Goal: Transaction & Acquisition: Purchase product/service

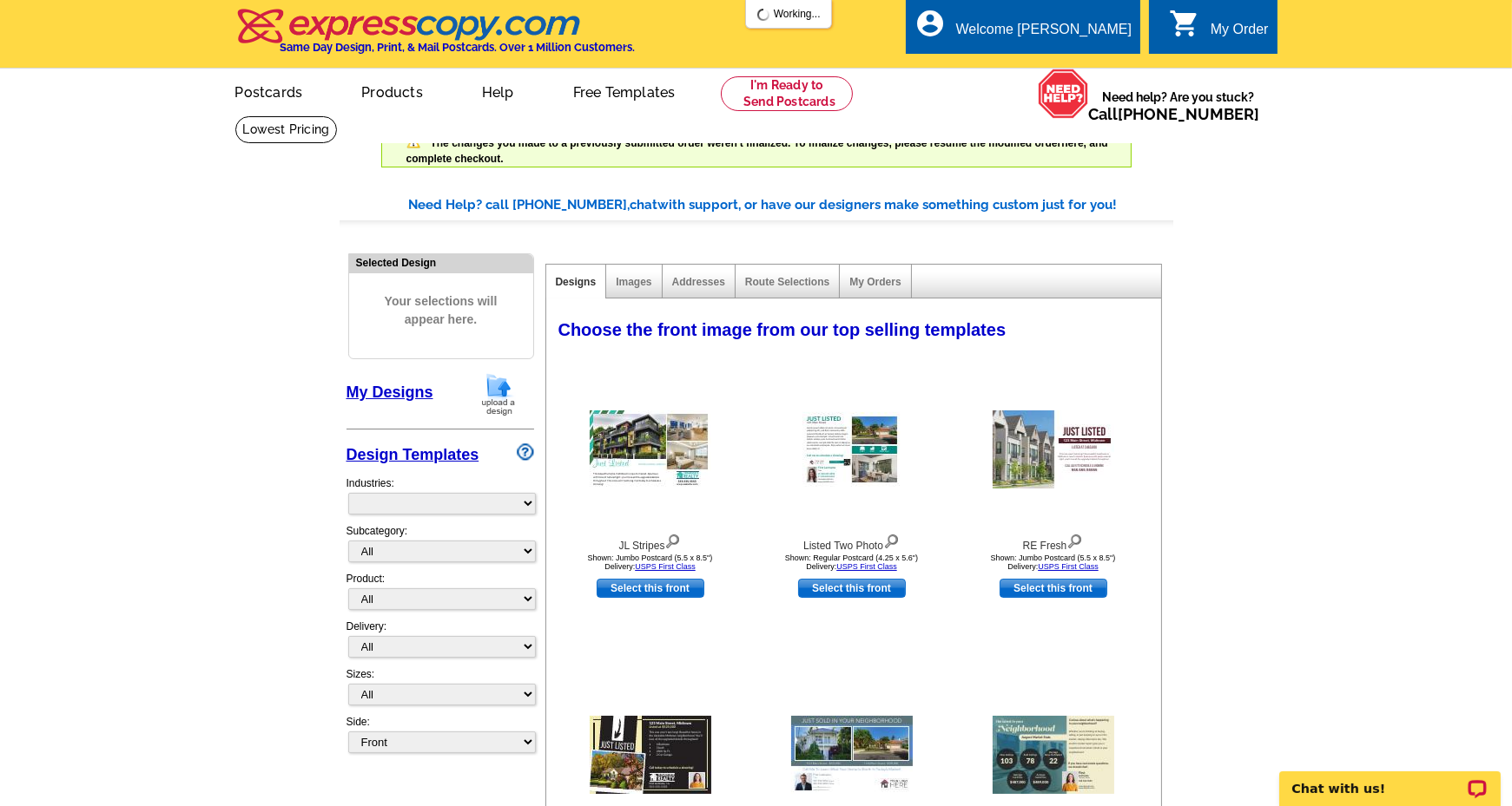
select select "785"
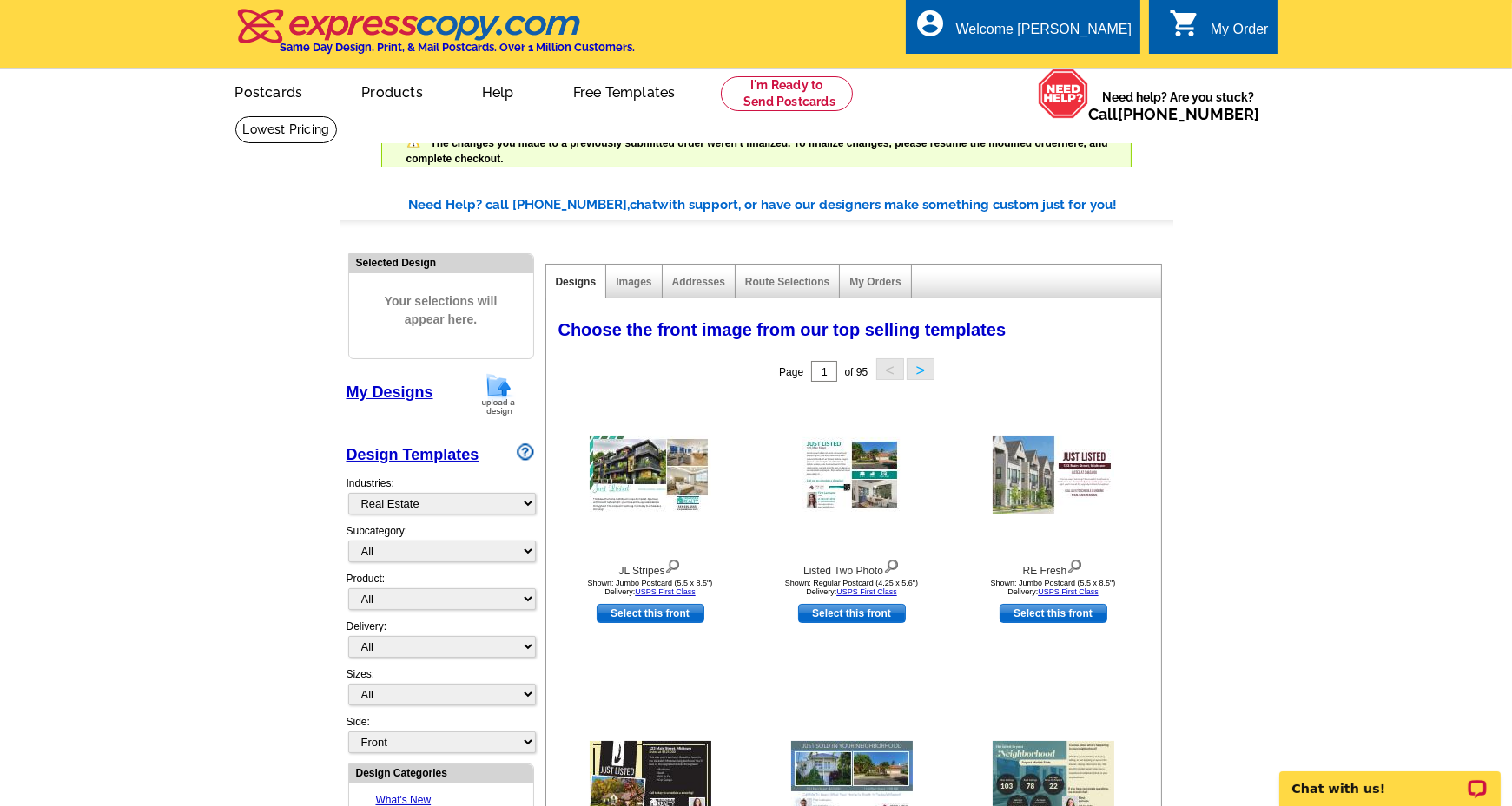
click at [386, 392] on link "My Designs" at bounding box center [390, 392] width 86 height 17
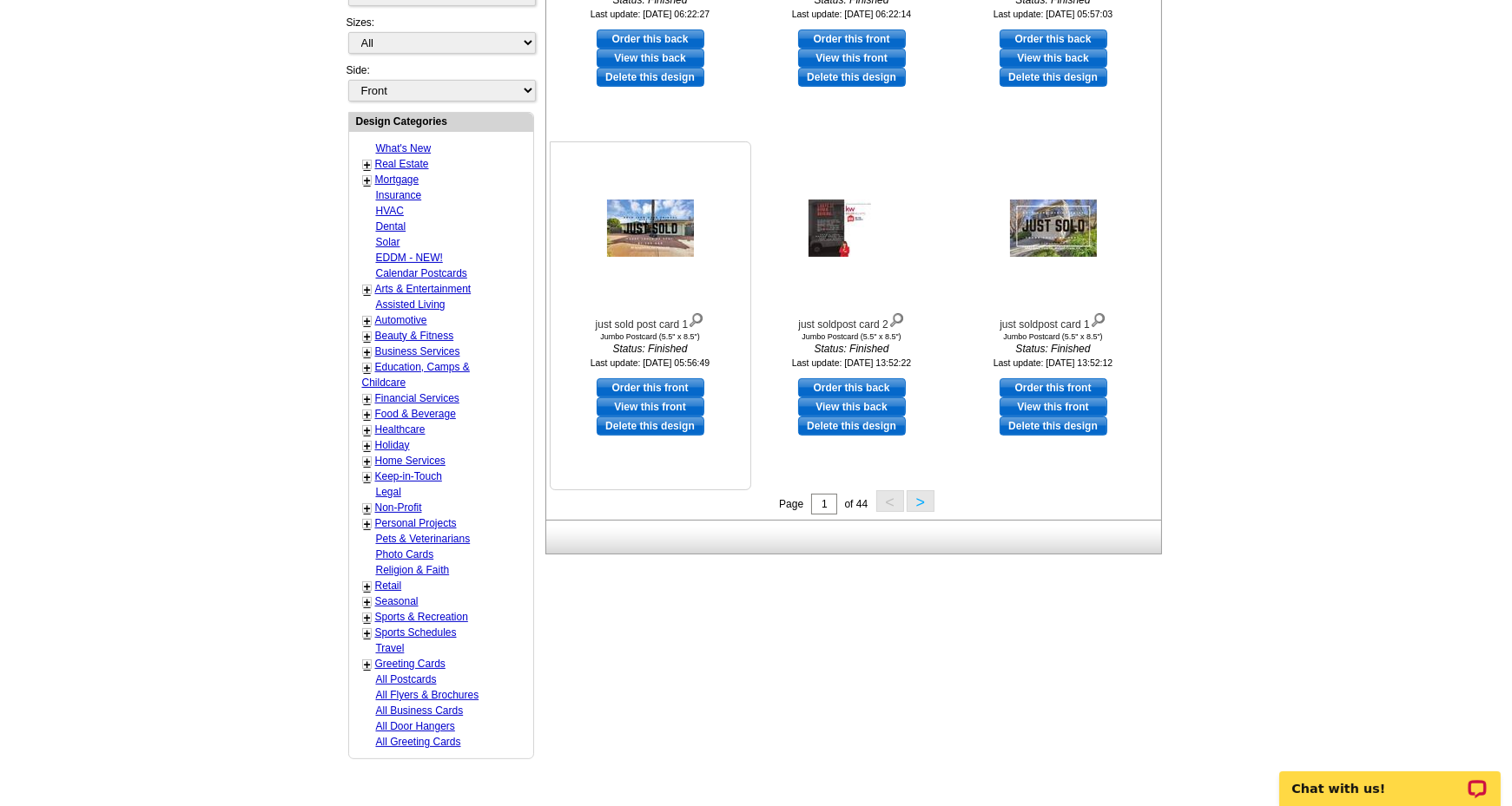
scroll to position [695, 0]
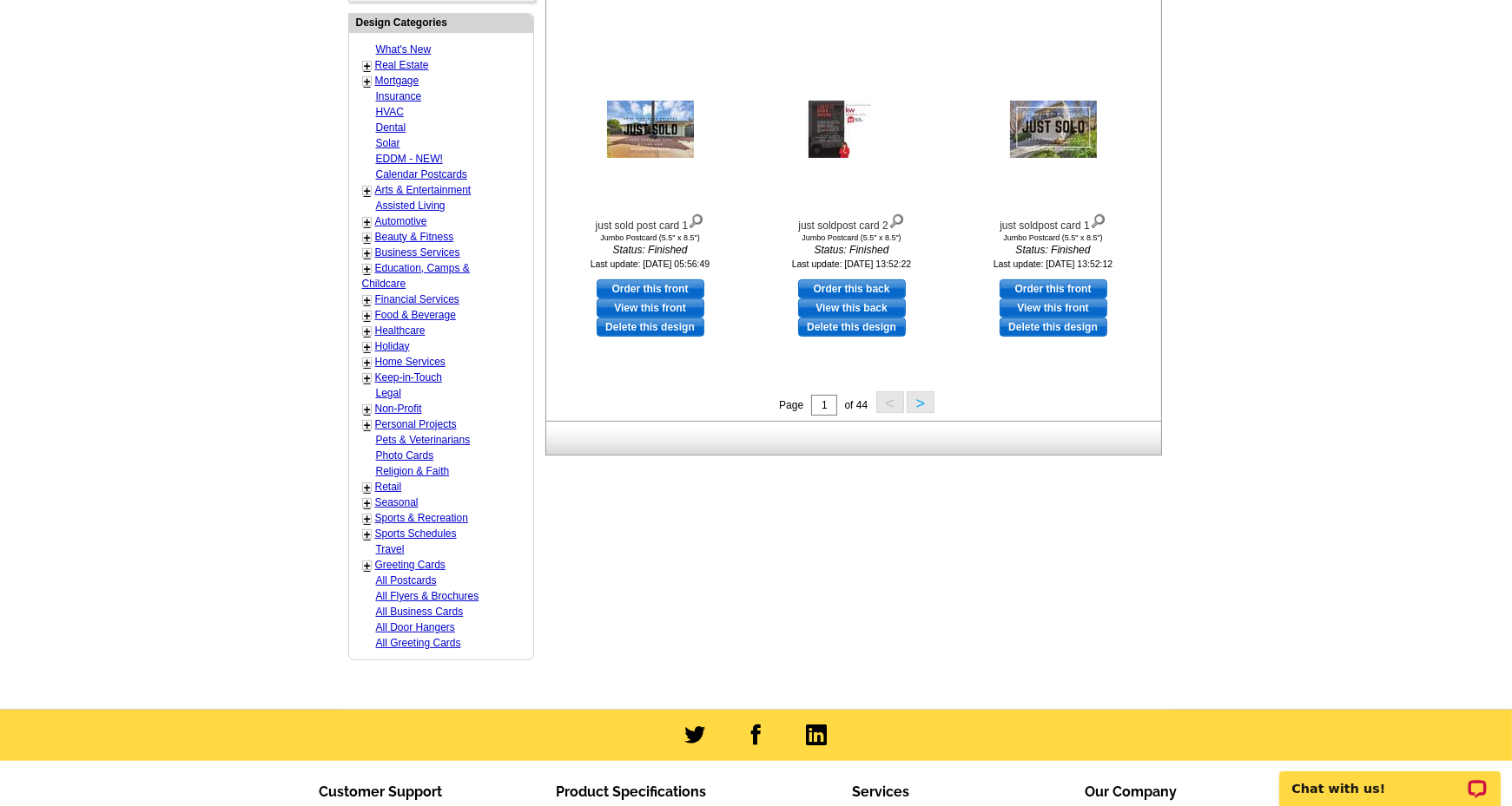
click at [922, 400] on button ">" at bounding box center [921, 403] width 28 height 22
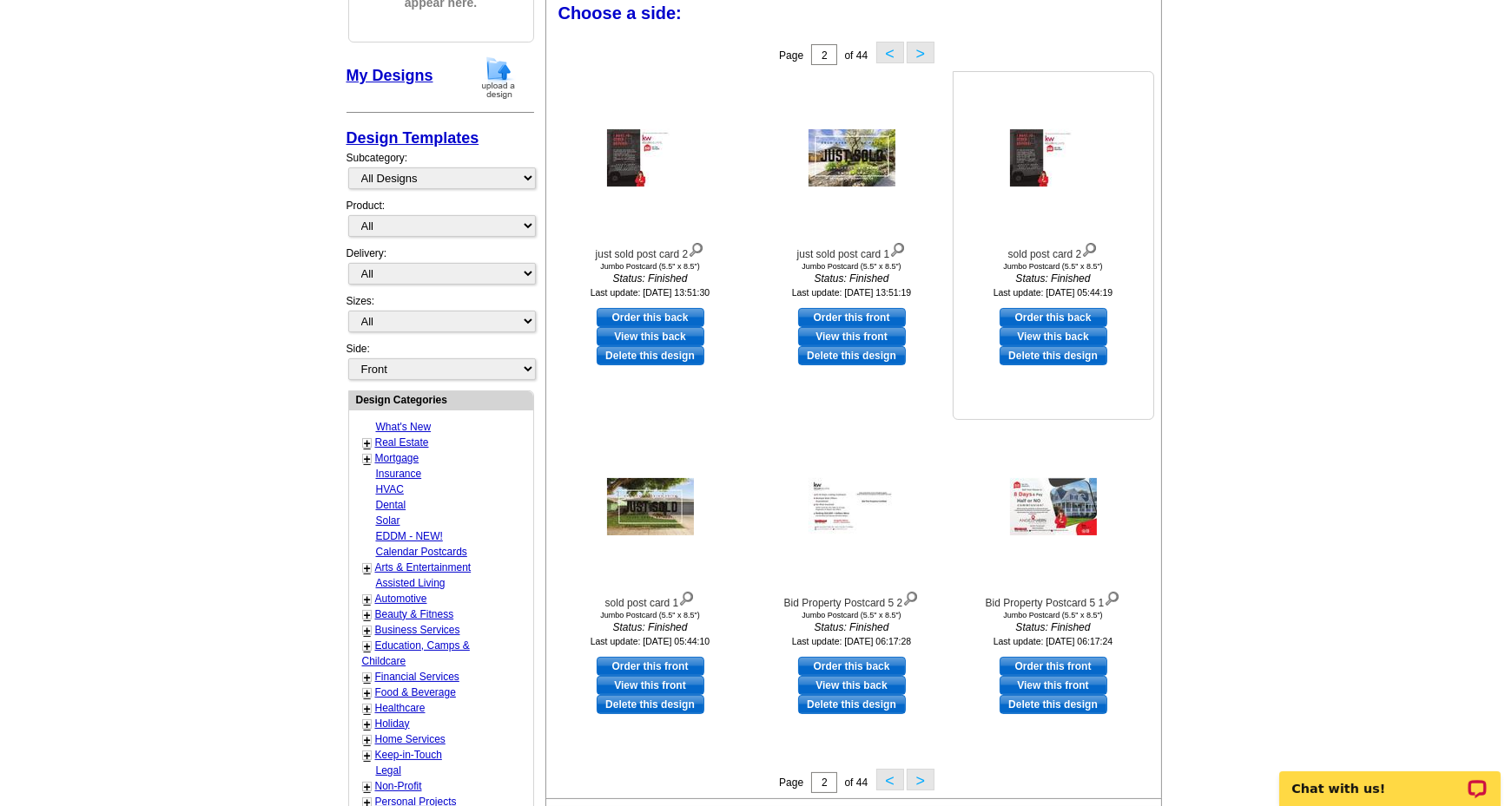
scroll to position [309, 0]
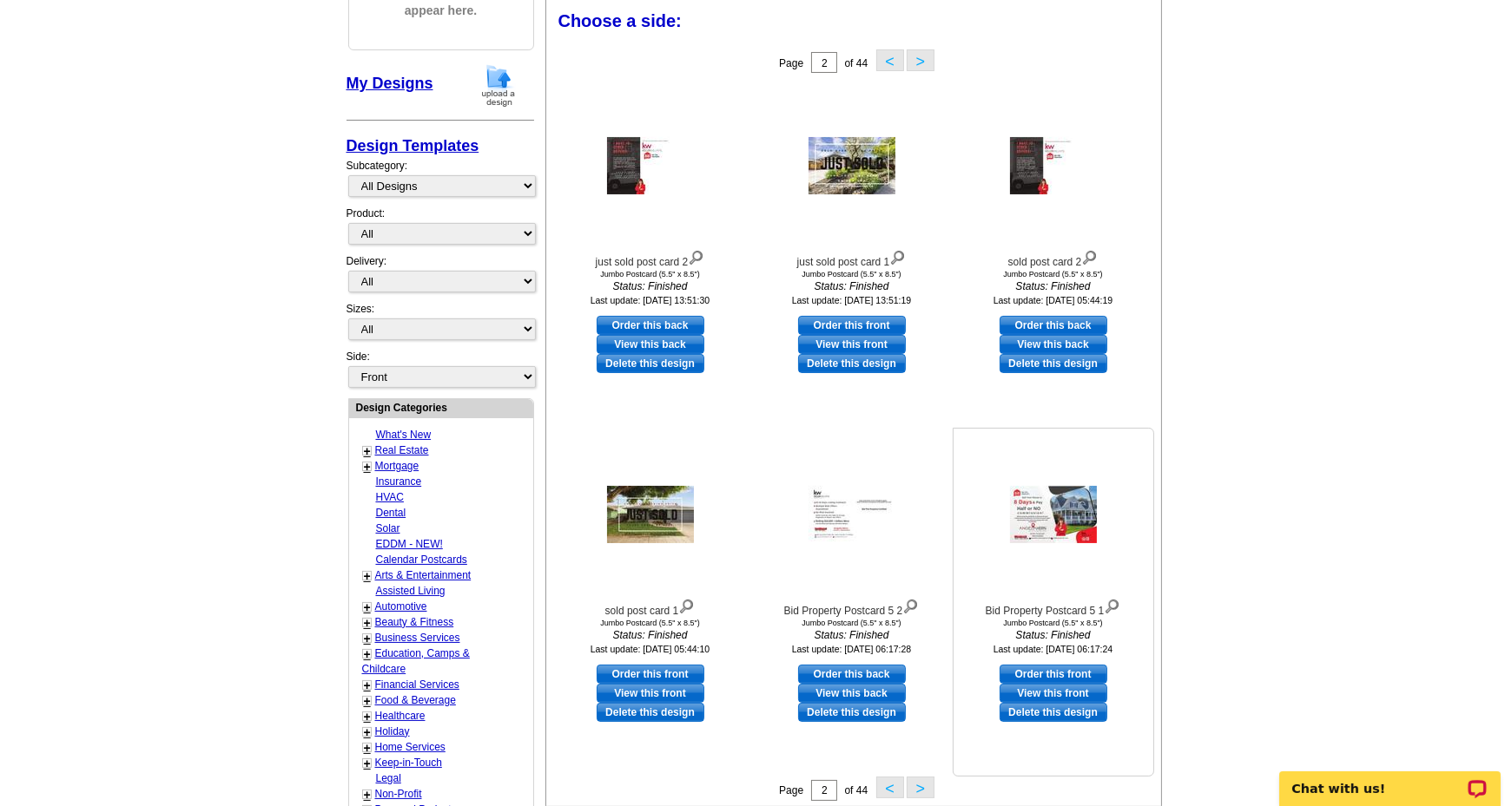
click at [1050, 676] on link "Order this front" at bounding box center [1053, 674] width 107 height 19
select select "2"
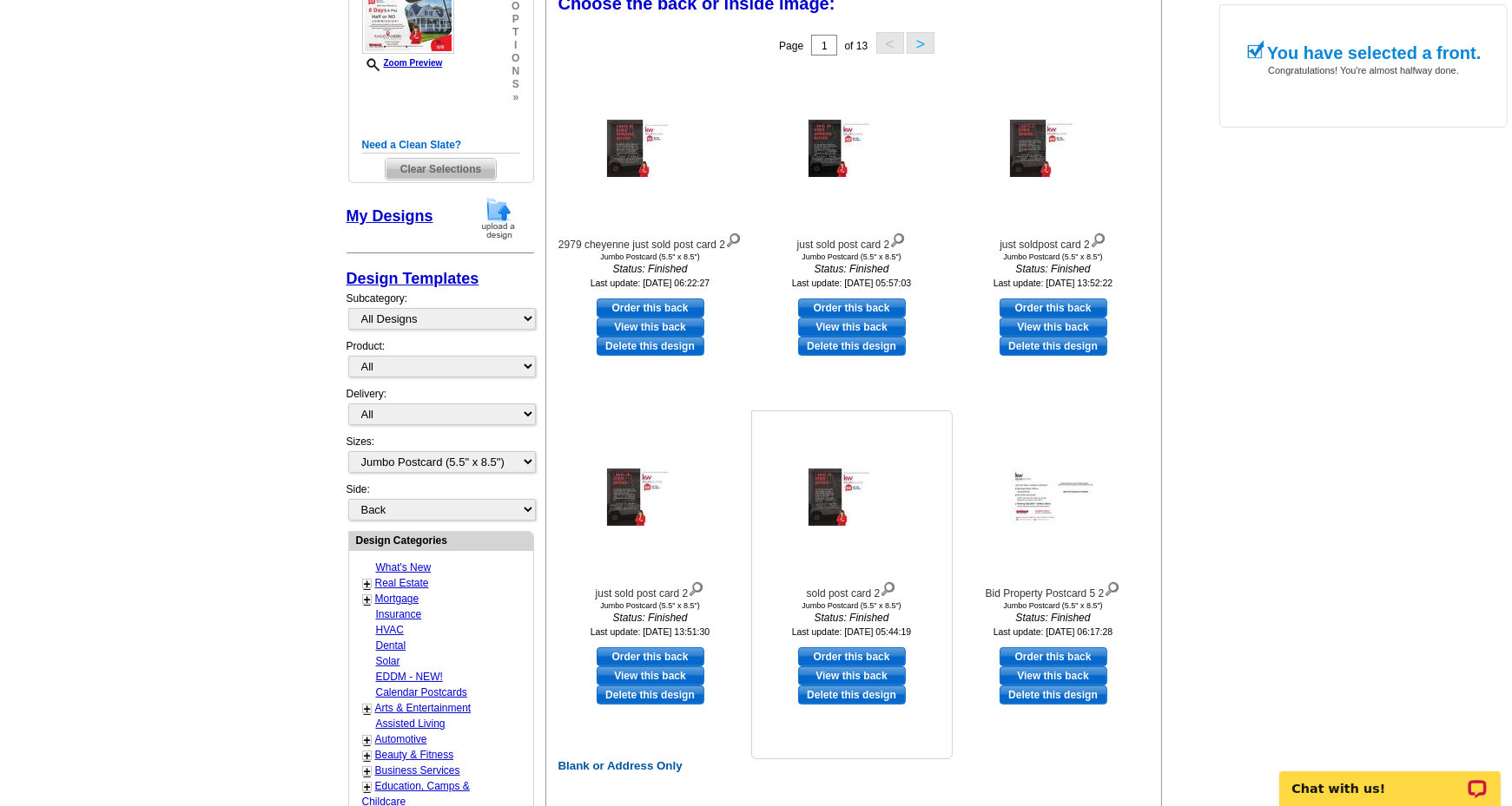
scroll to position [434, 0]
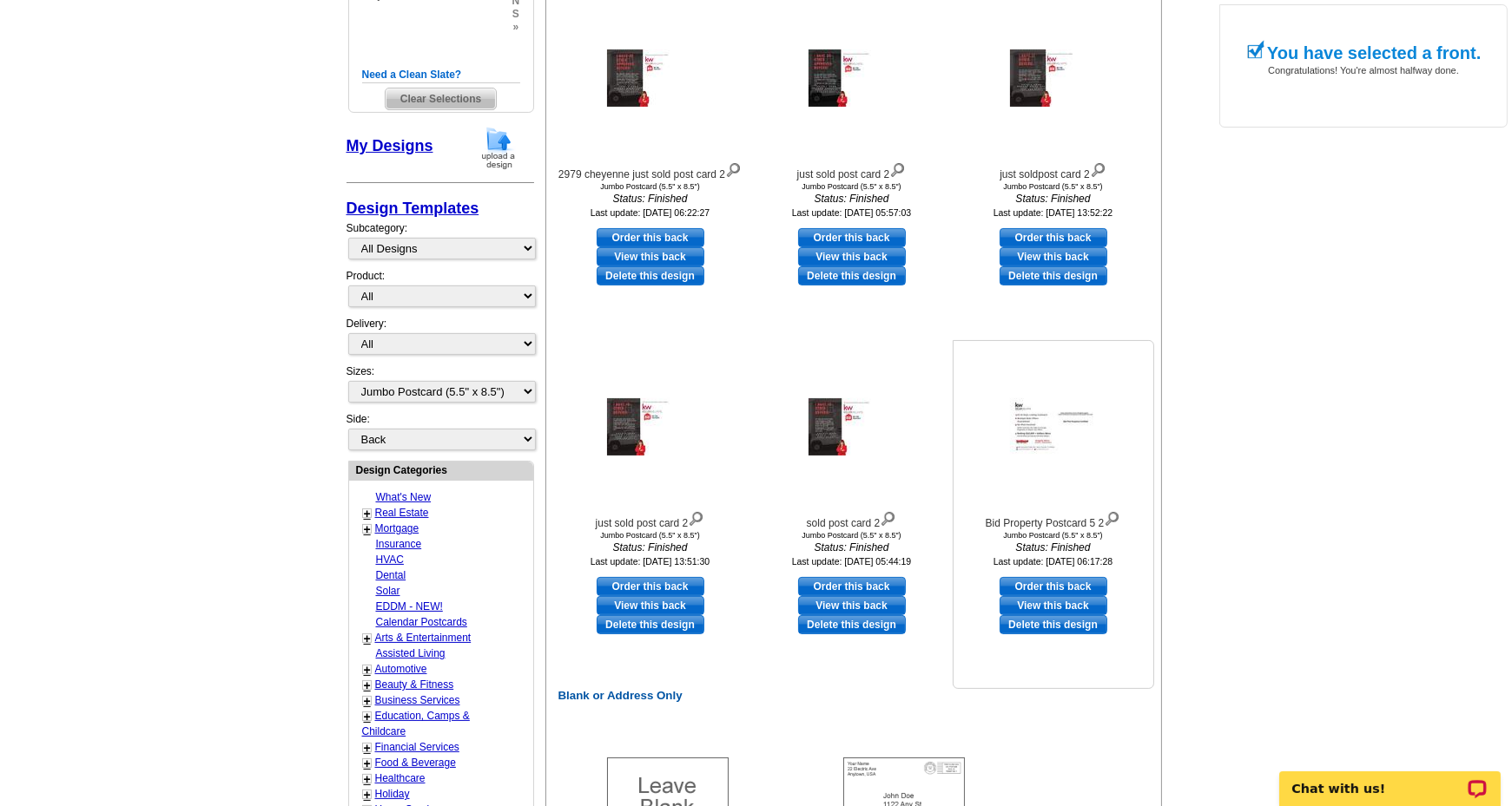
click at [1032, 583] on link "Order this back" at bounding box center [1053, 586] width 107 height 19
select select "front"
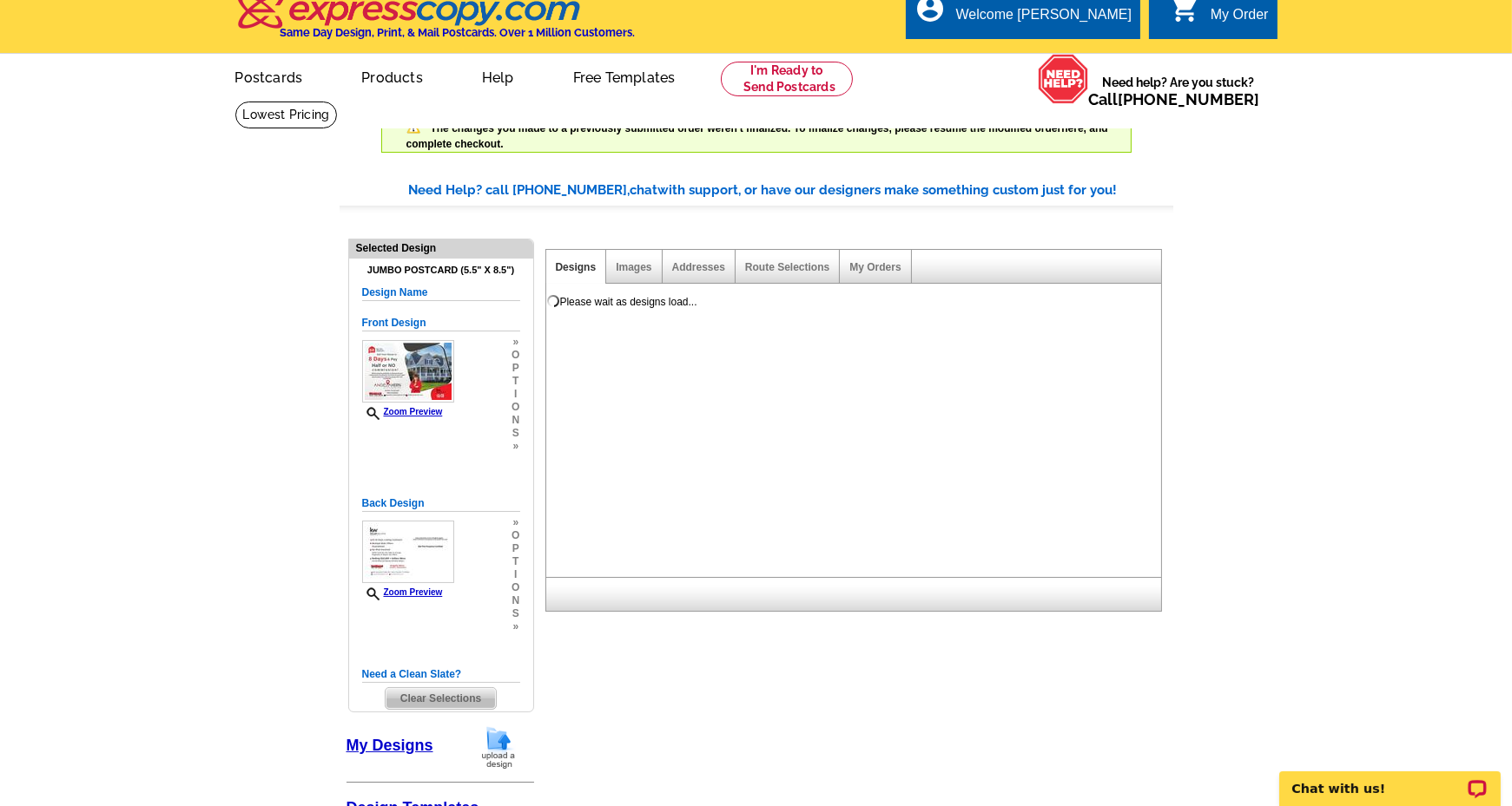
scroll to position [0, 0]
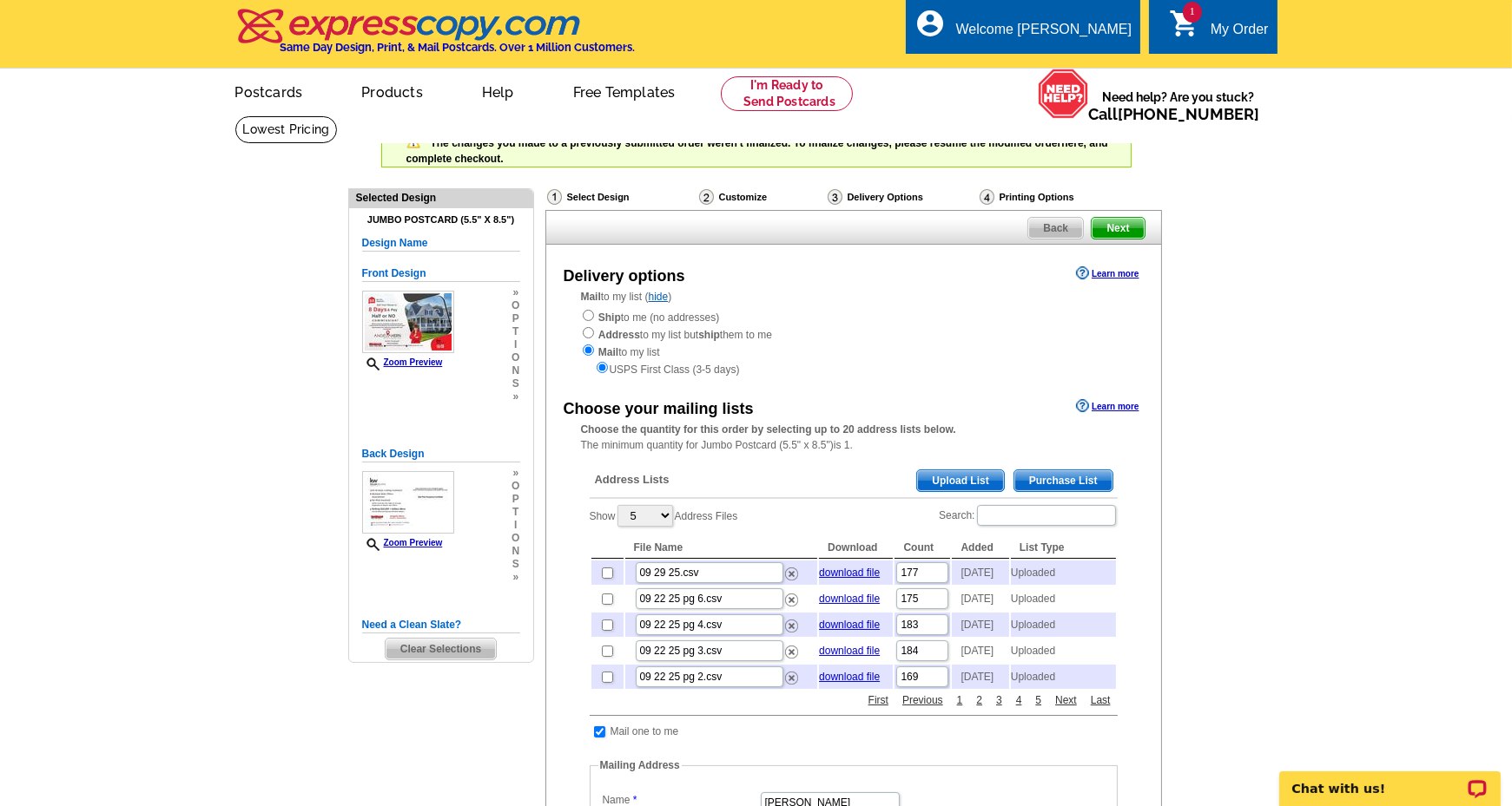
click at [964, 474] on span "Upload List" at bounding box center [959, 480] width 85 height 21
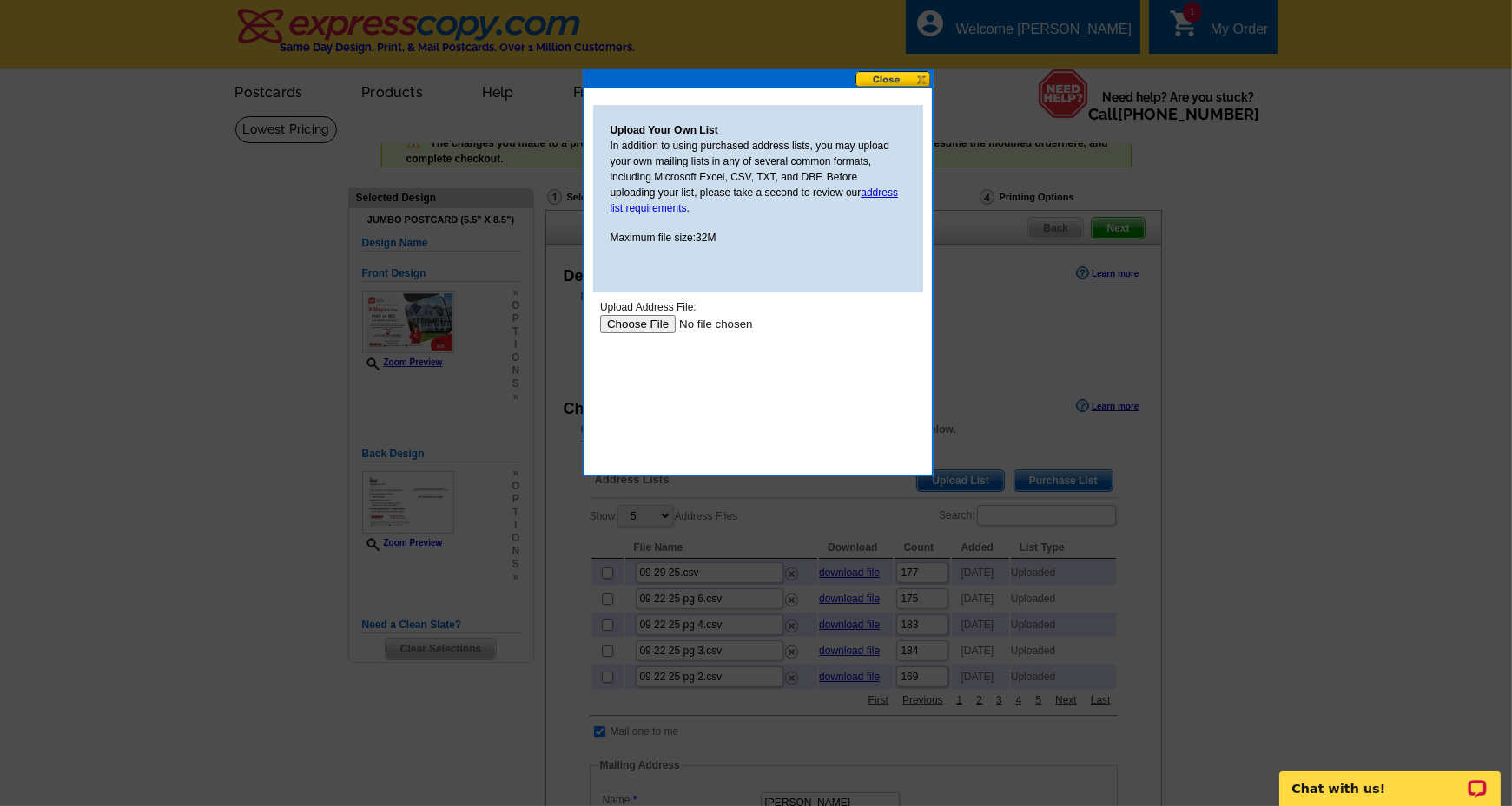
click at [628, 324] on input "file" at bounding box center [709, 323] width 220 height 18
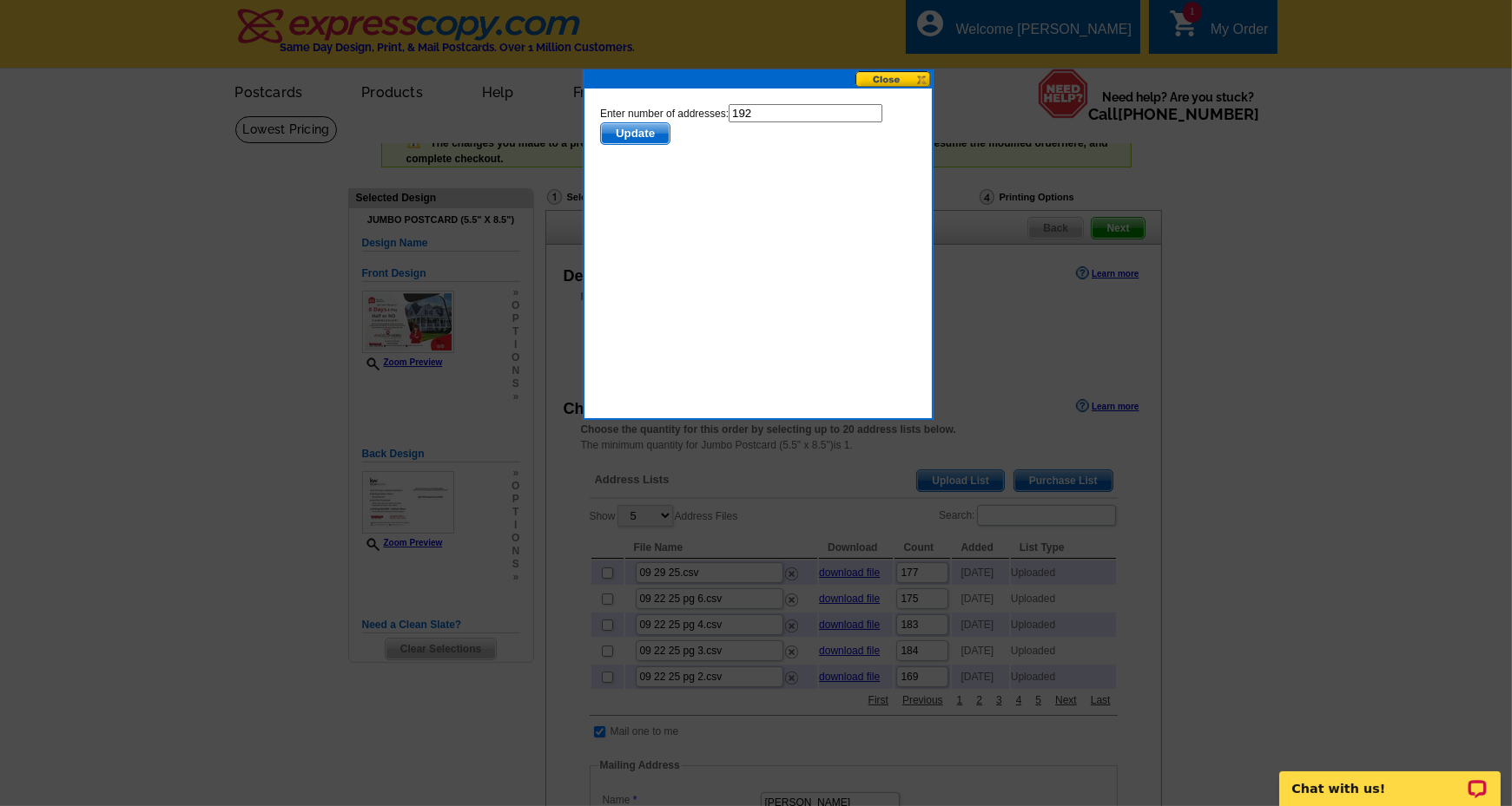
click at [638, 133] on span "Update" at bounding box center [634, 132] width 69 height 21
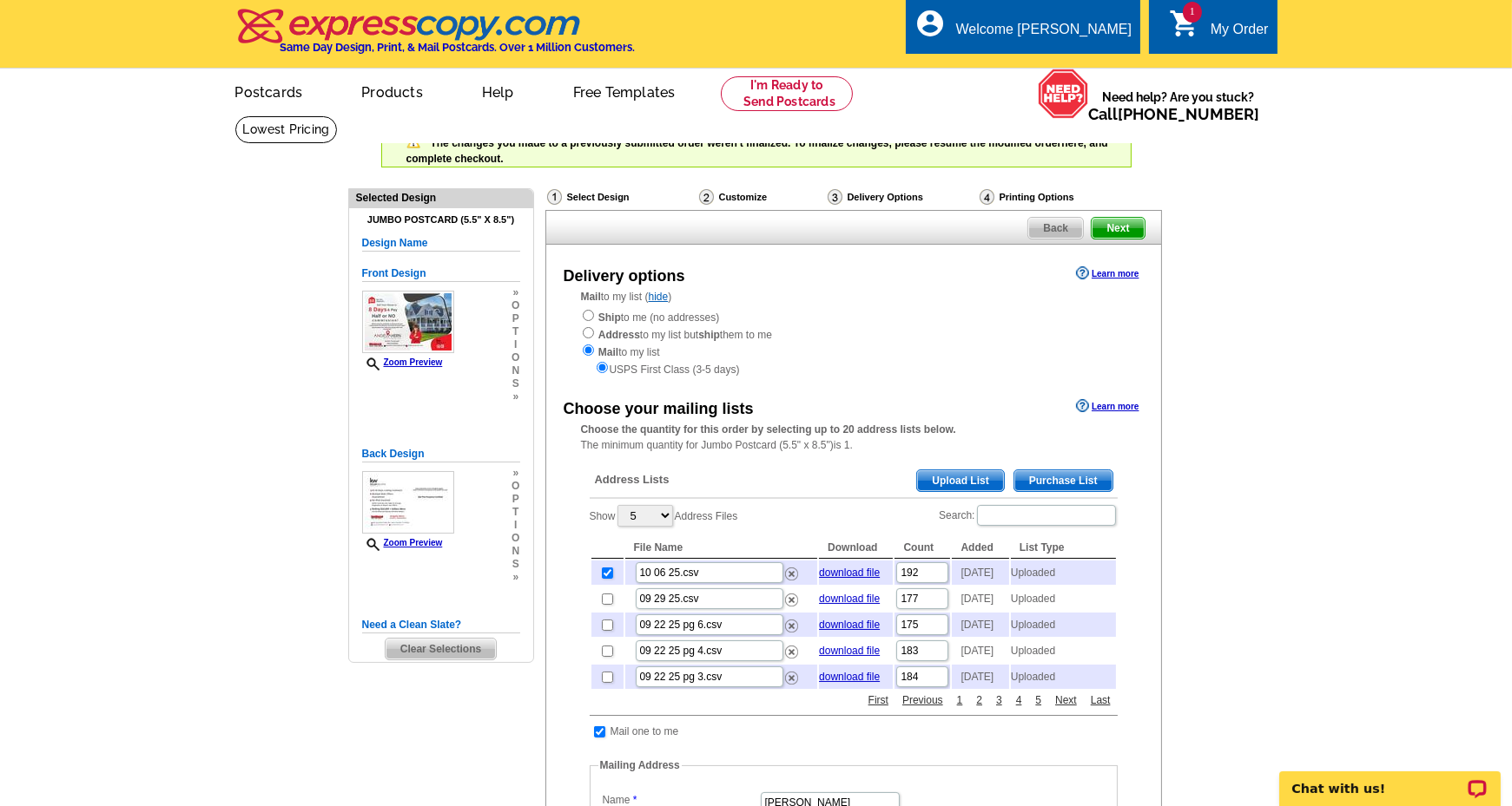
click at [957, 480] on span "Upload List" at bounding box center [959, 480] width 85 height 21
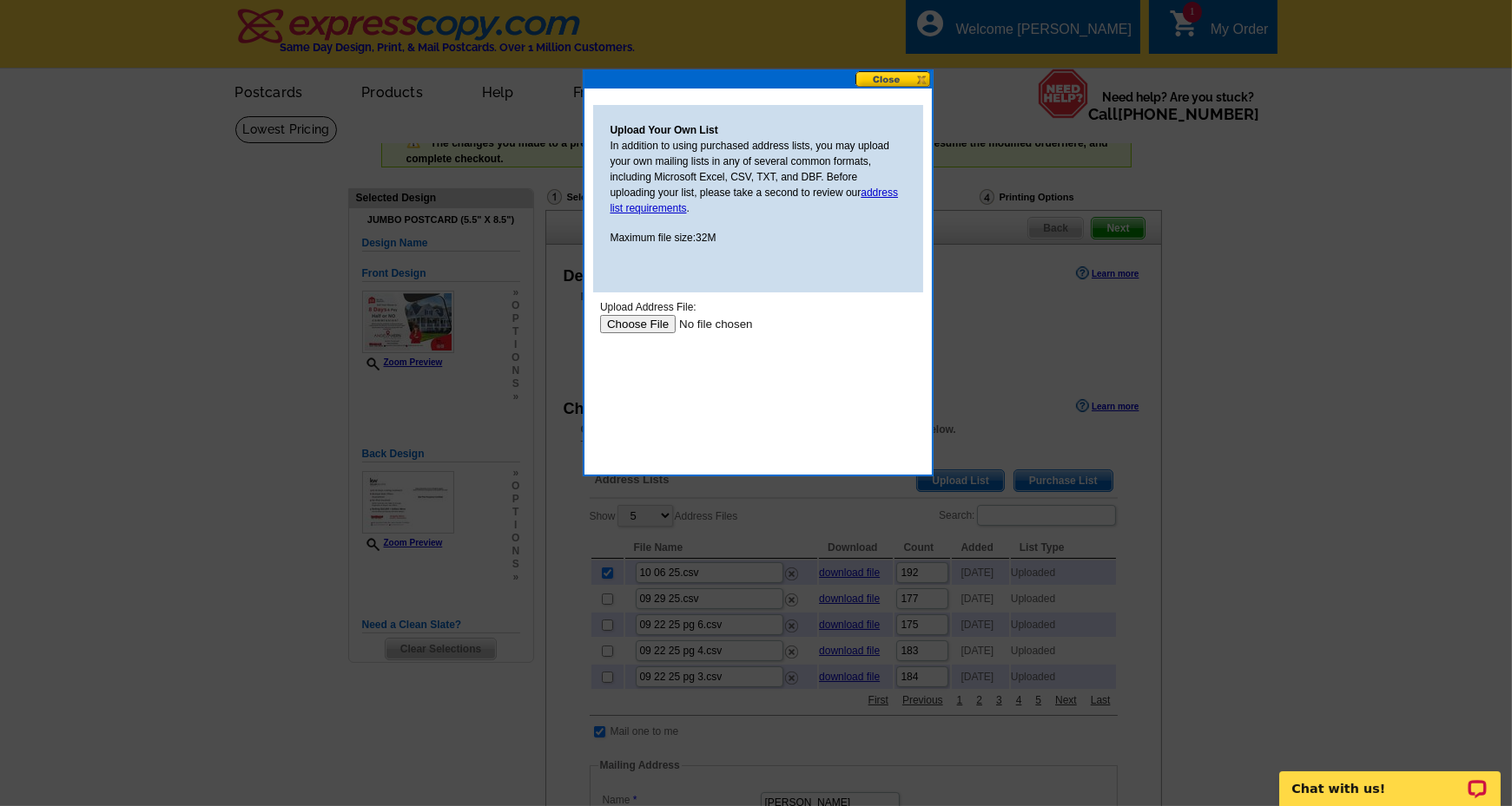
click at [624, 324] on input "file" at bounding box center [709, 323] width 220 height 18
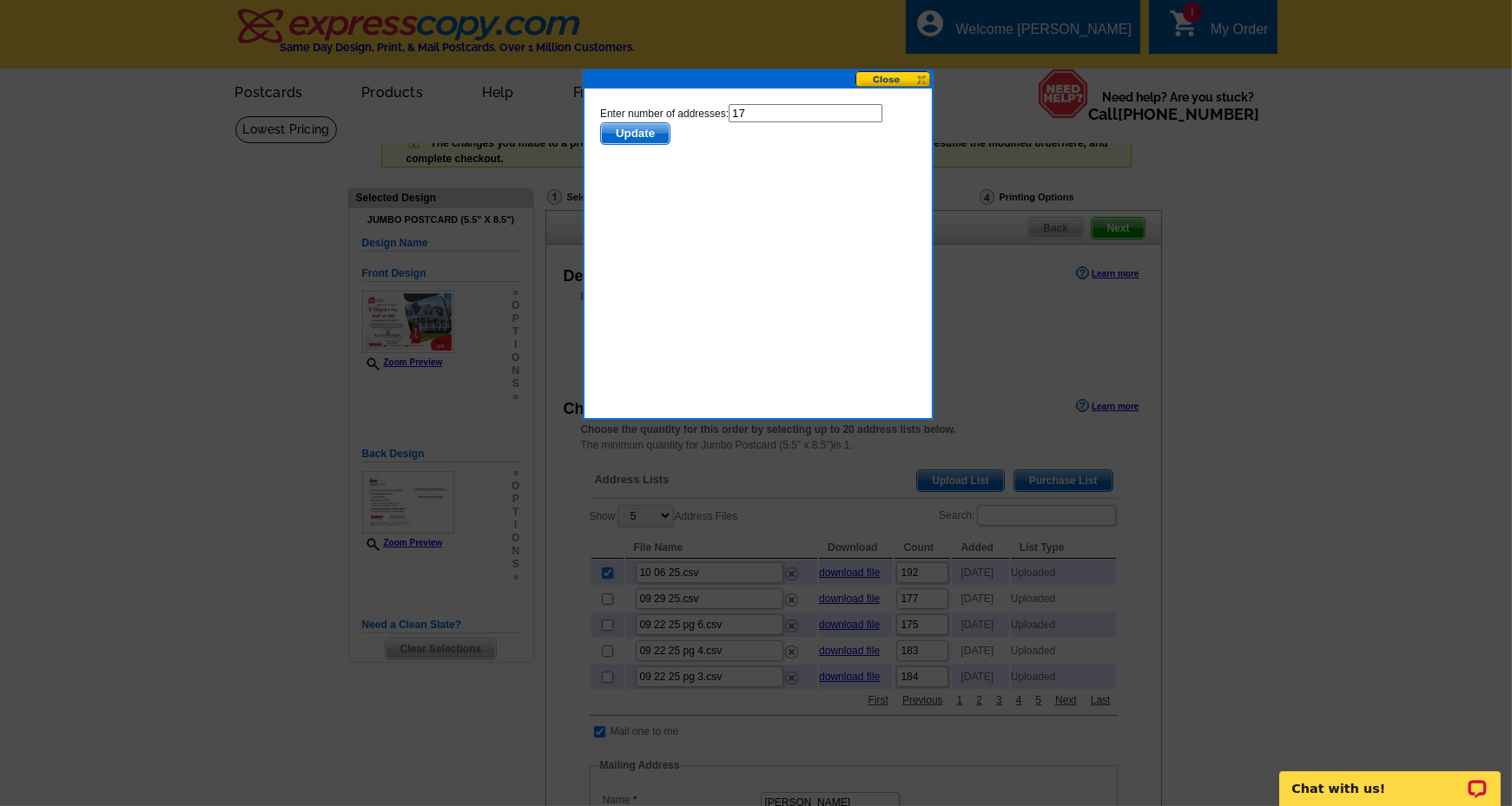
click at [618, 127] on span "Update" at bounding box center [634, 132] width 69 height 21
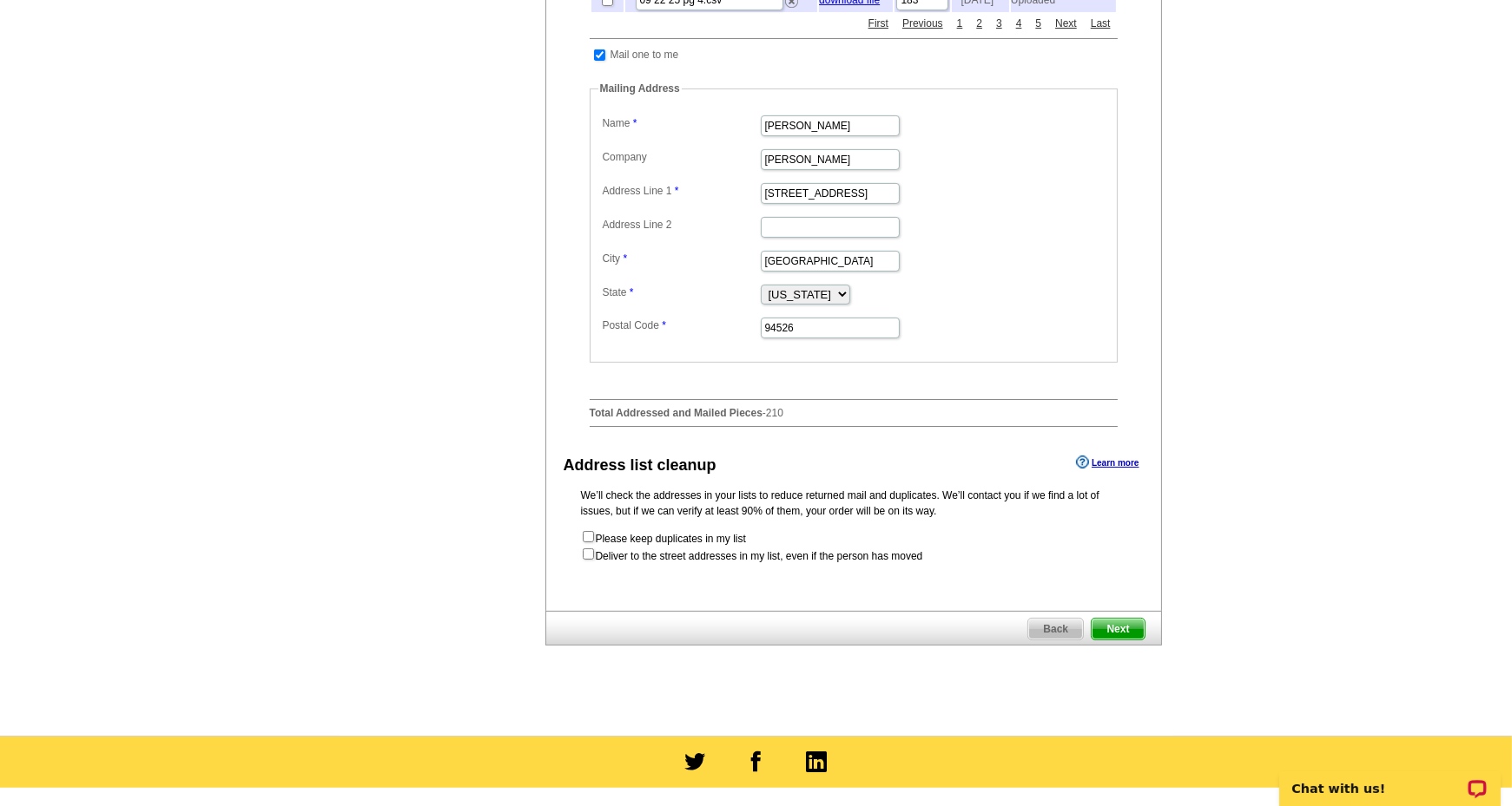
scroll to position [695, 0]
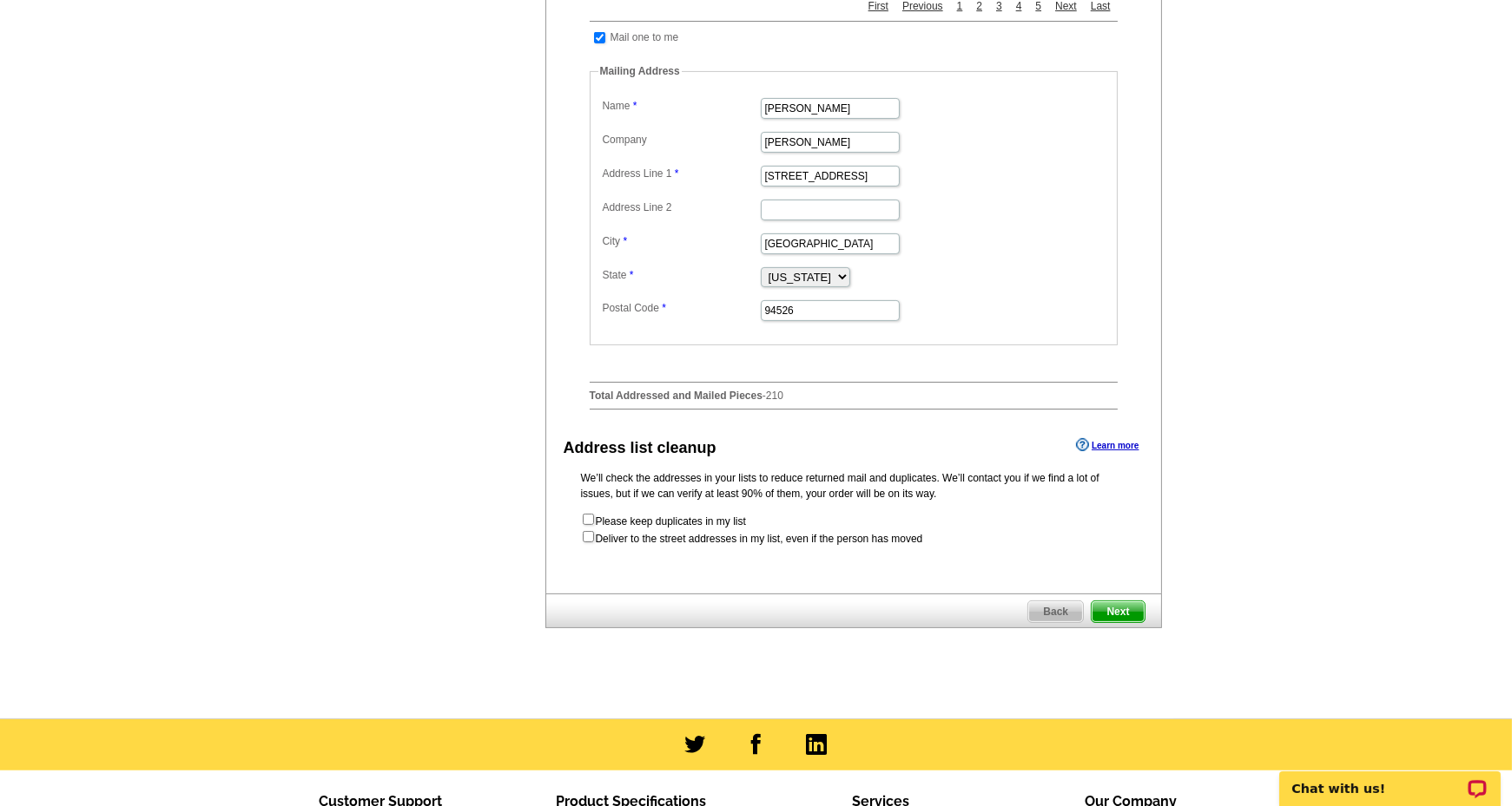
click at [1129, 622] on span "Next" at bounding box center [1117, 611] width 52 height 21
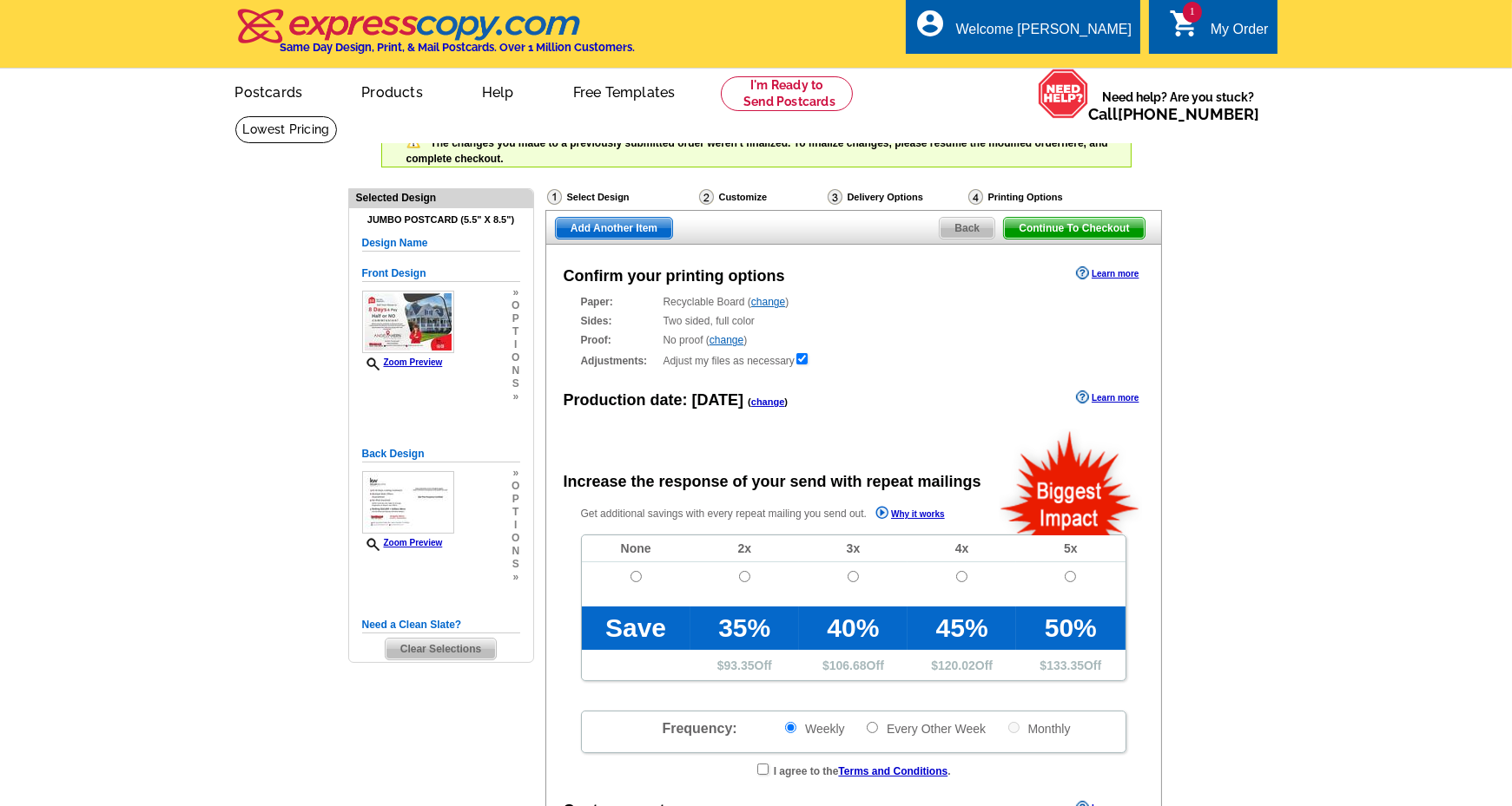
radio input "false"
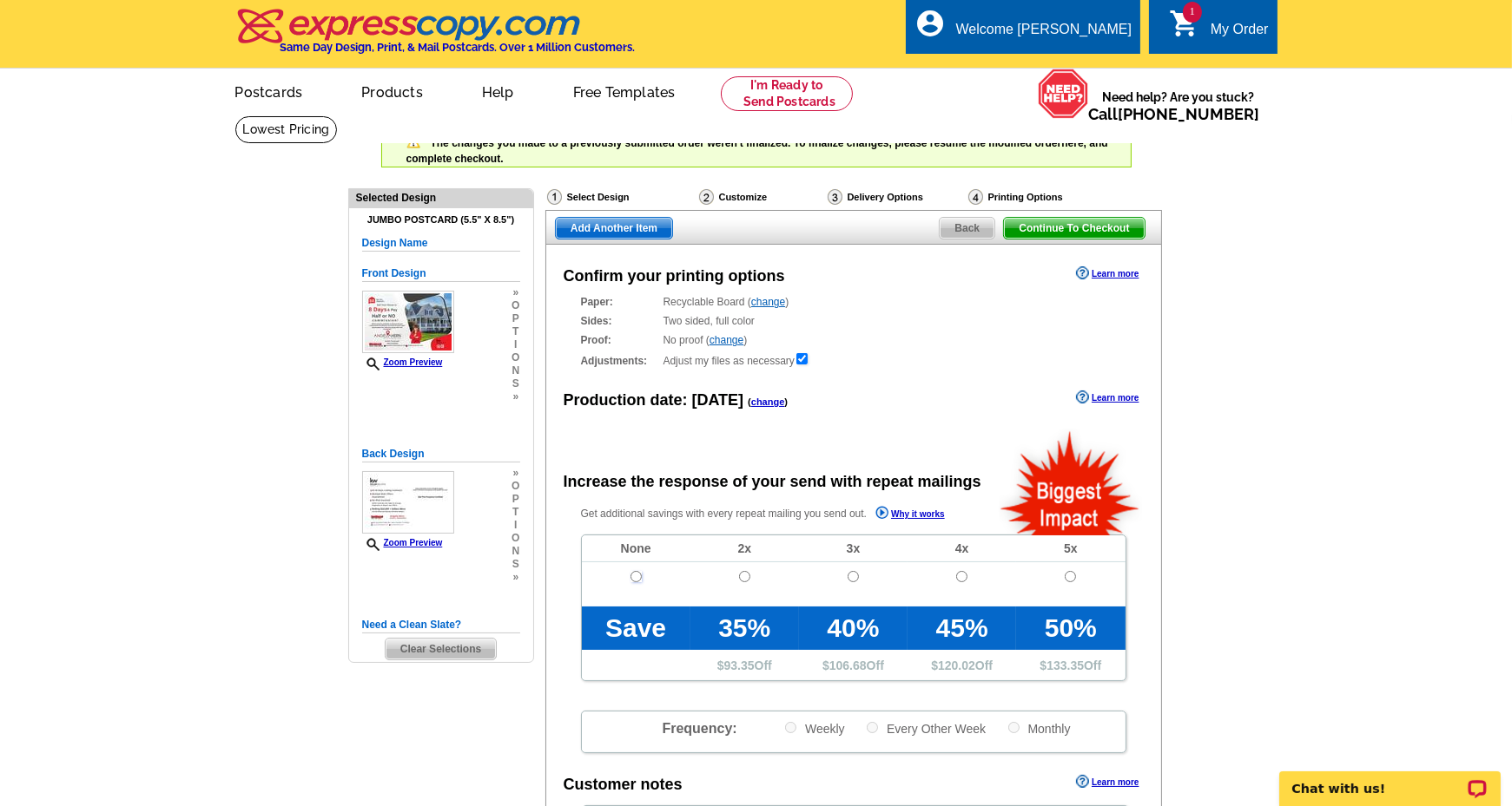
click at [636, 577] on input "radio" at bounding box center [635, 576] width 11 height 11
radio input "true"
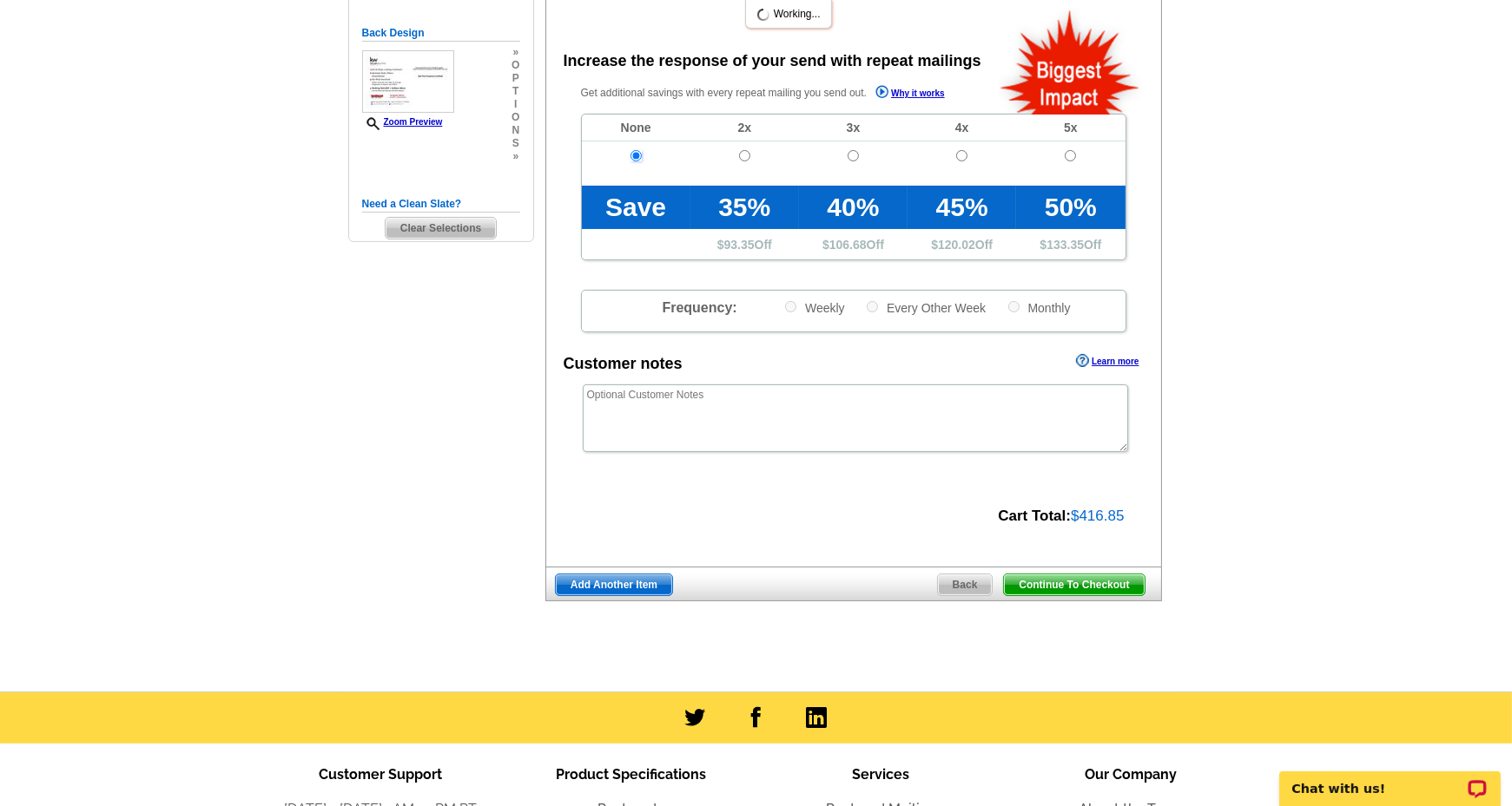
scroll to position [434, 0]
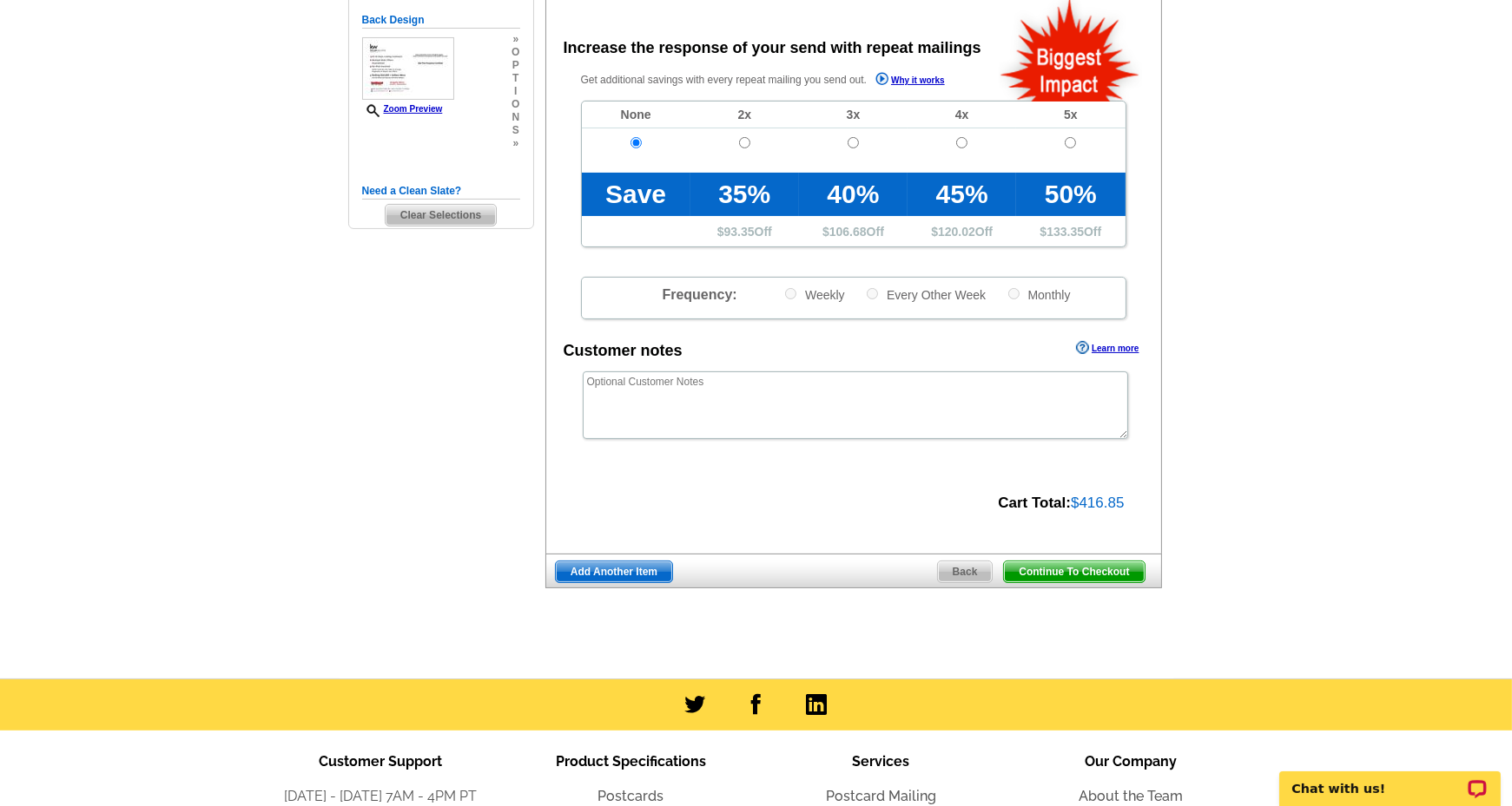
click at [1070, 568] on span "Continue To Checkout" at bounding box center [1074, 571] width 140 height 21
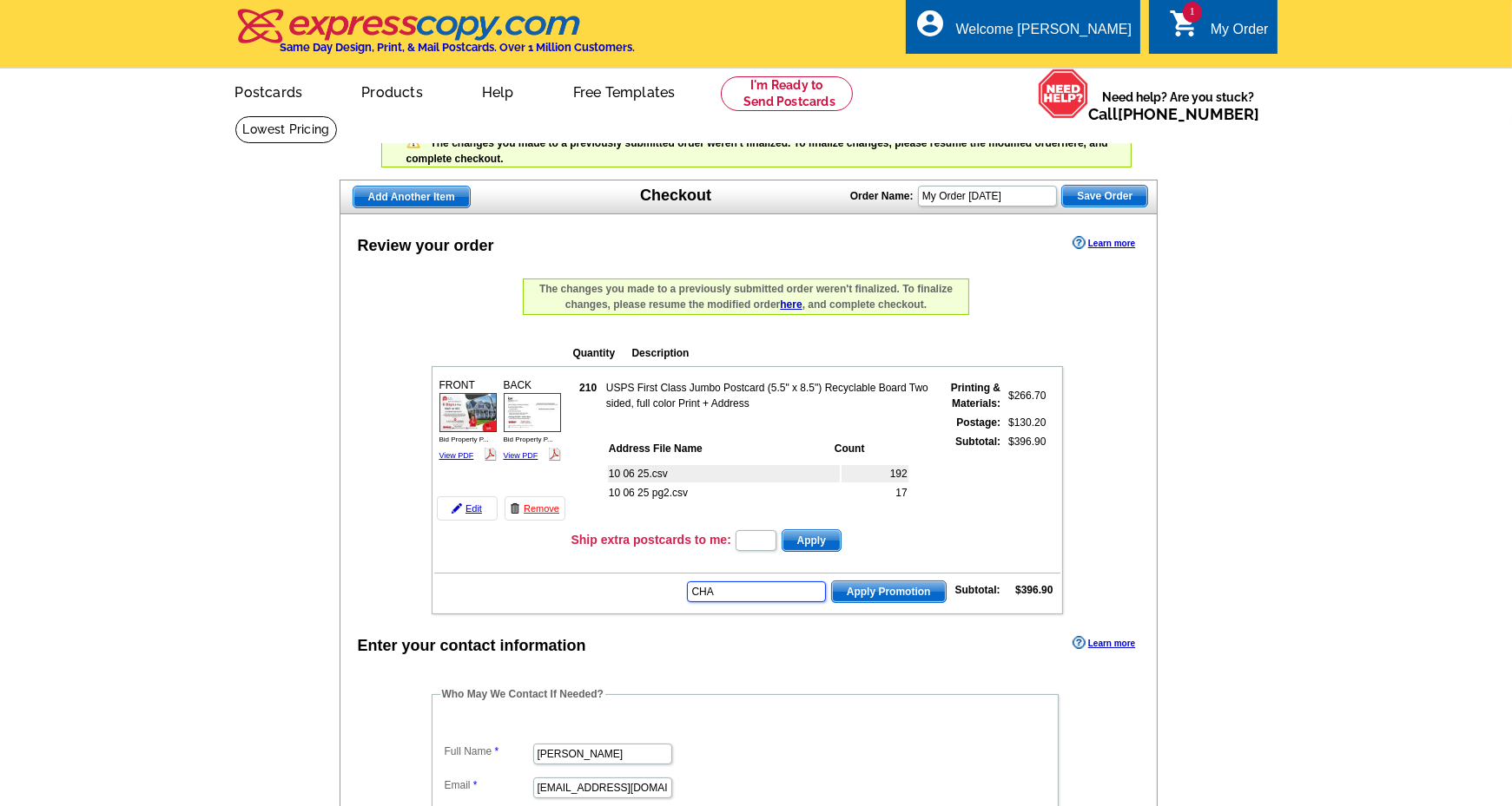
scroll to position [434, 0]
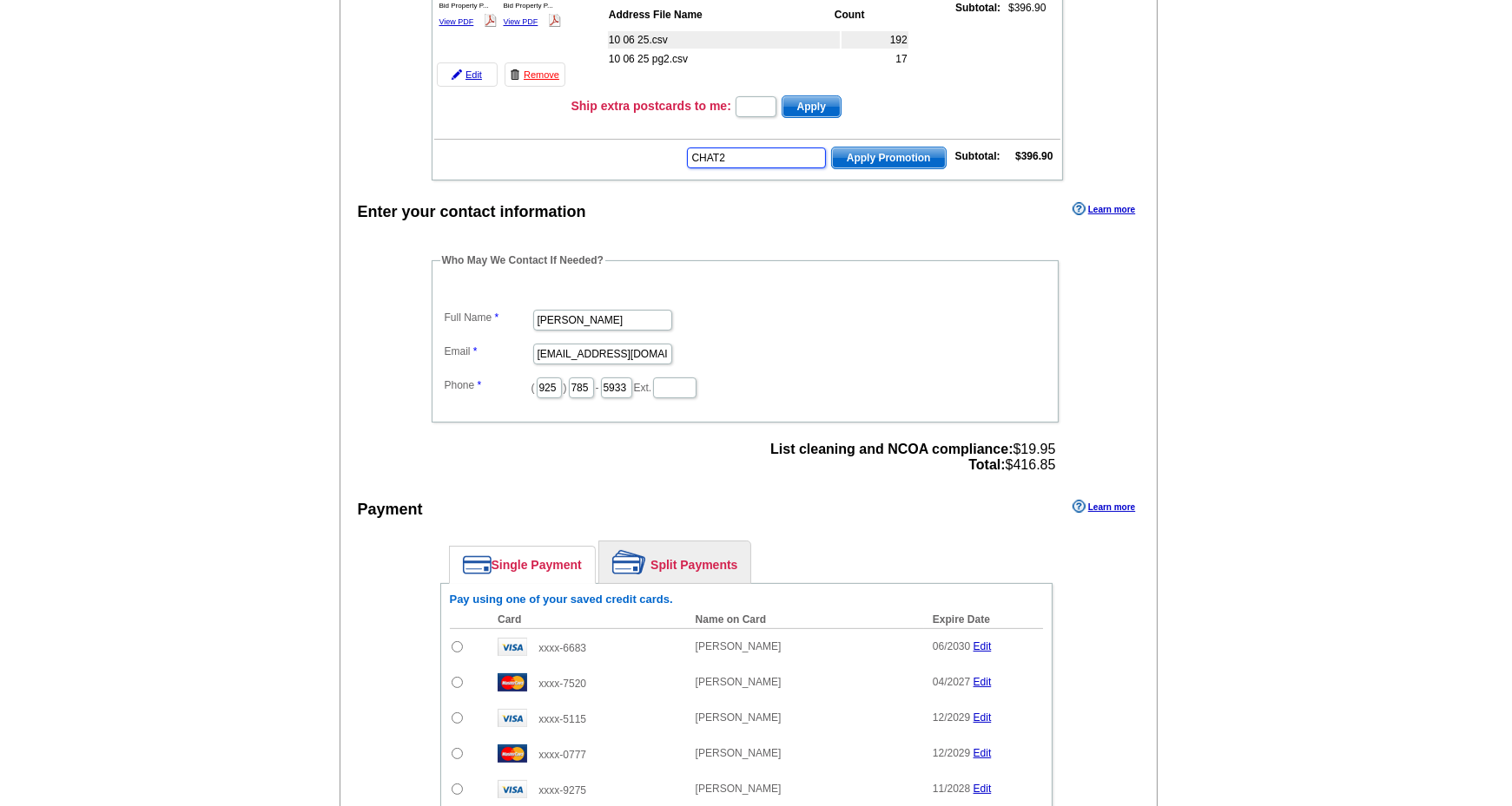
type input "CHAT20"
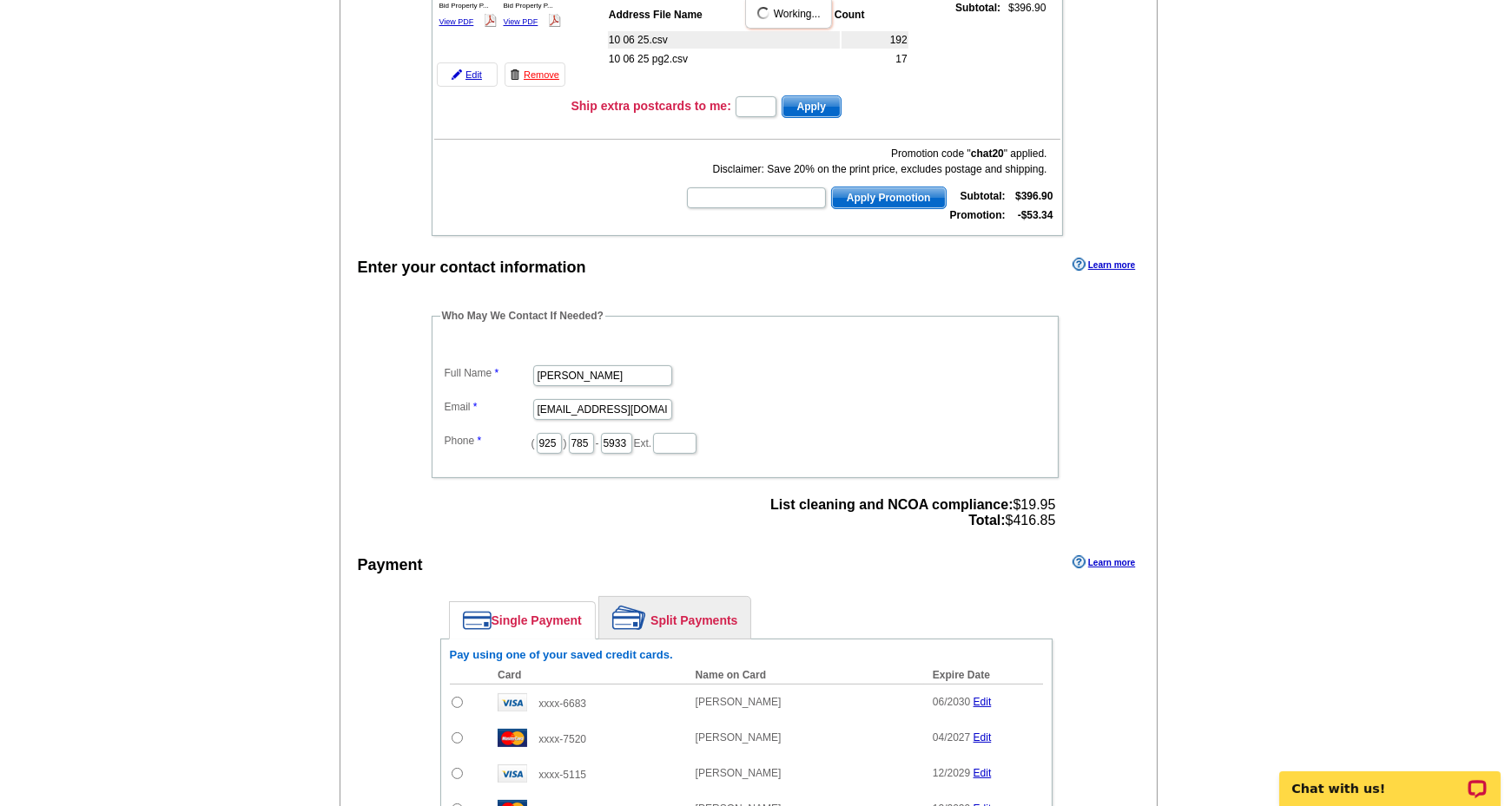
scroll to position [0, 0]
click at [727, 194] on input "text" at bounding box center [756, 198] width 139 height 21
click at [752, 195] on input "text" at bounding box center [756, 198] width 139 height 21
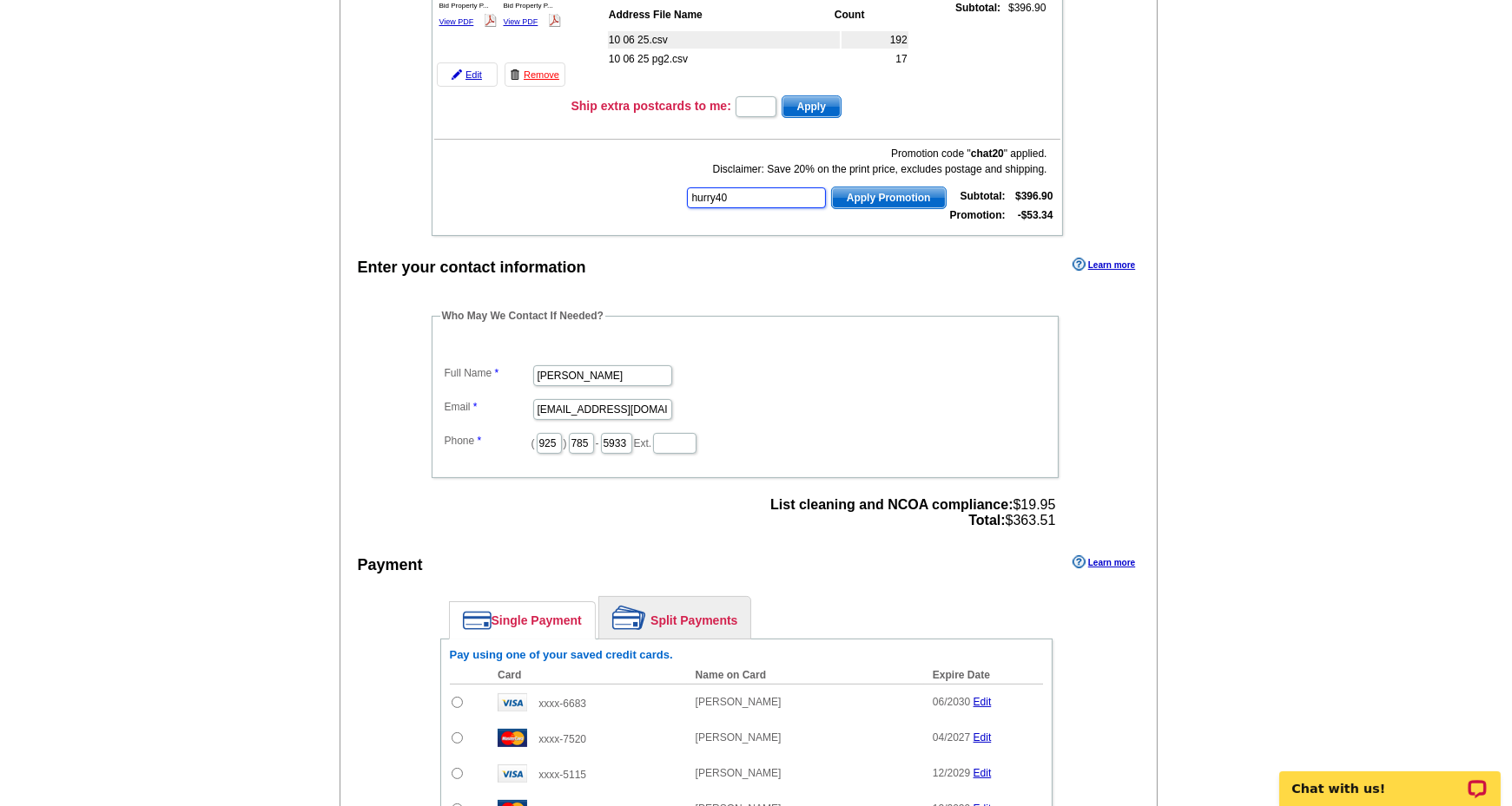
type input "hurry40"
click at [865, 189] on span "Apply Promotion" at bounding box center [889, 198] width 113 height 21
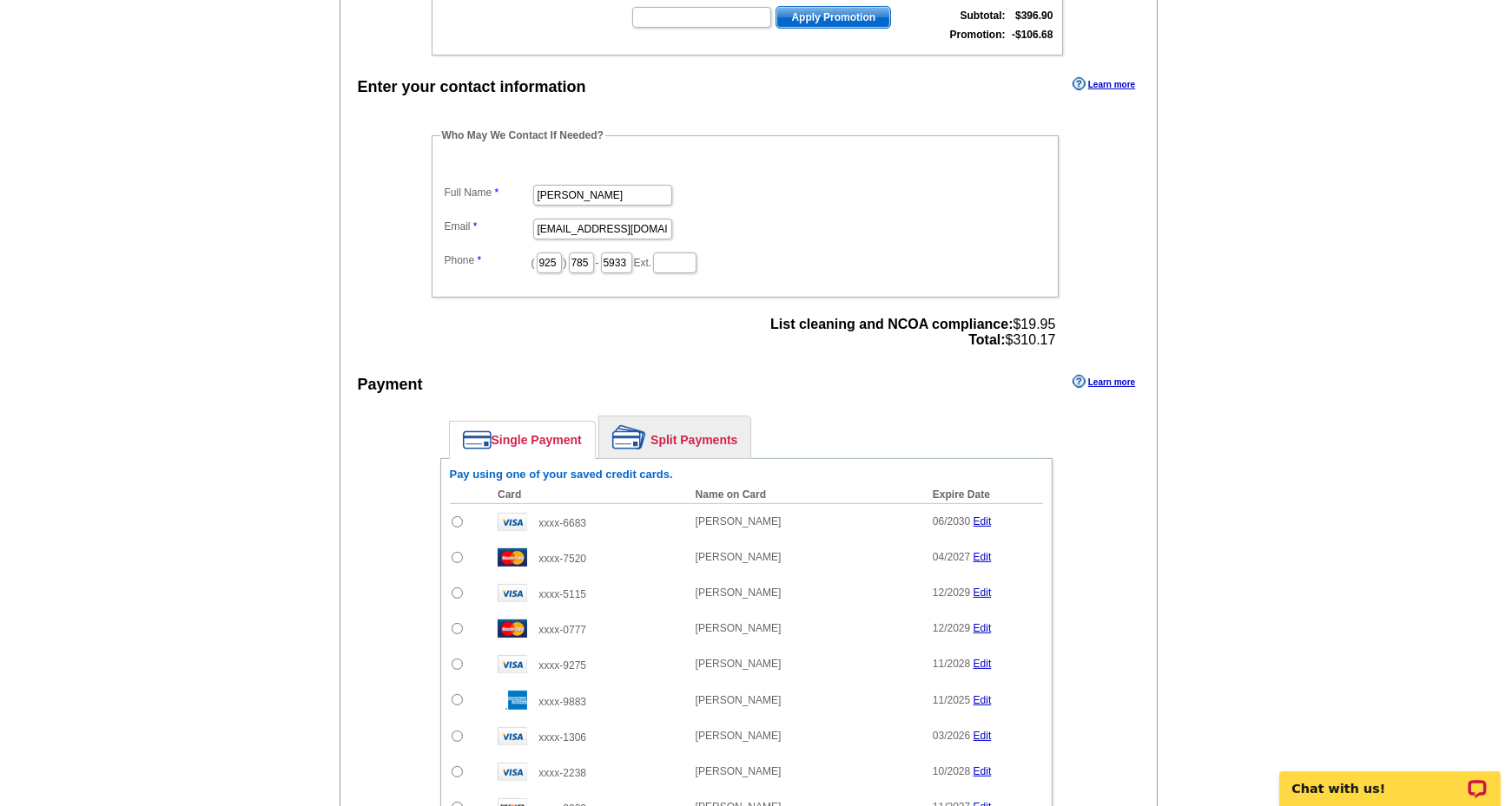
scroll to position [695, 0]
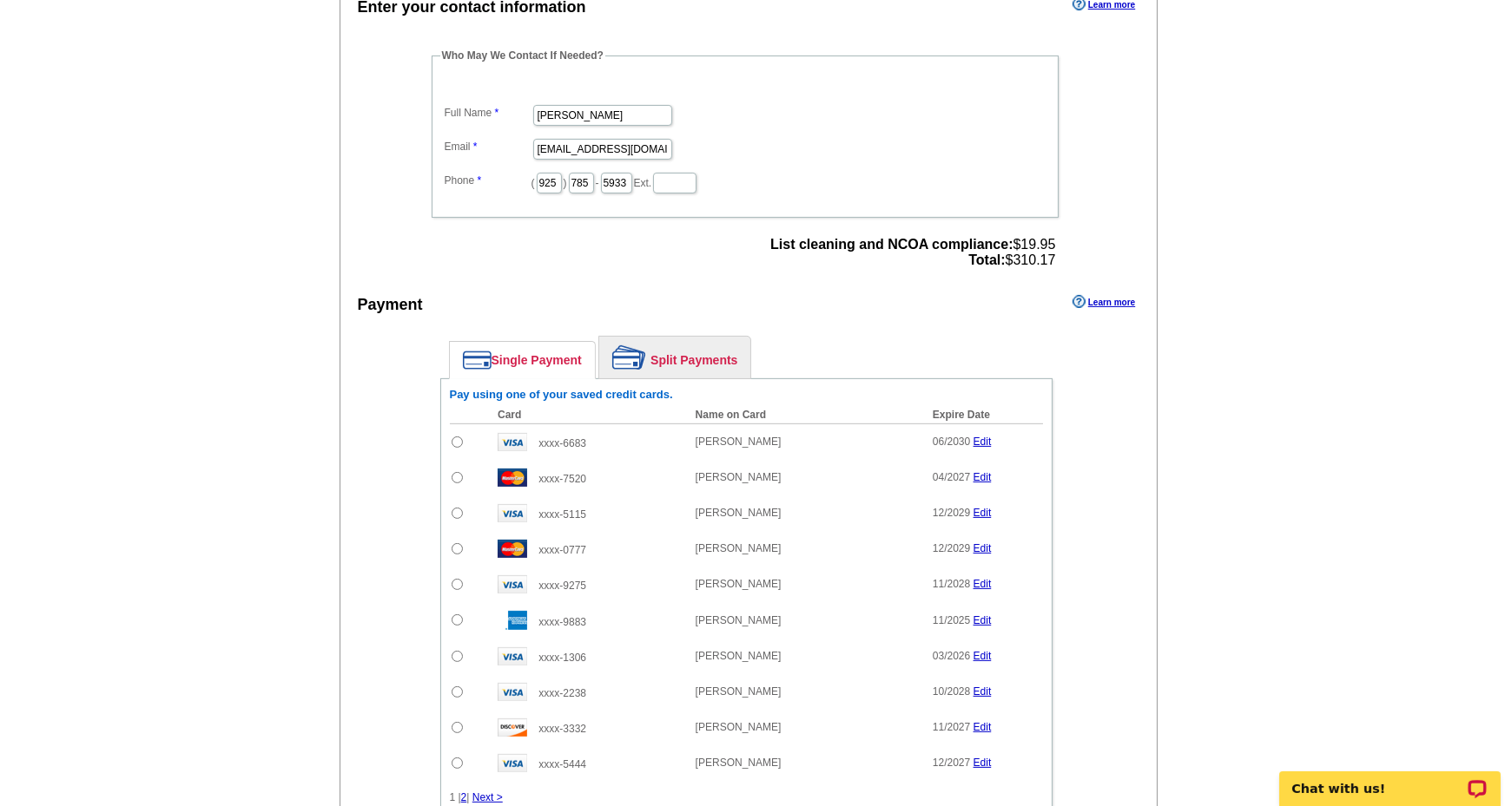
click at [456, 436] on input "radio" at bounding box center [456, 441] width 11 height 11
radio input "true"
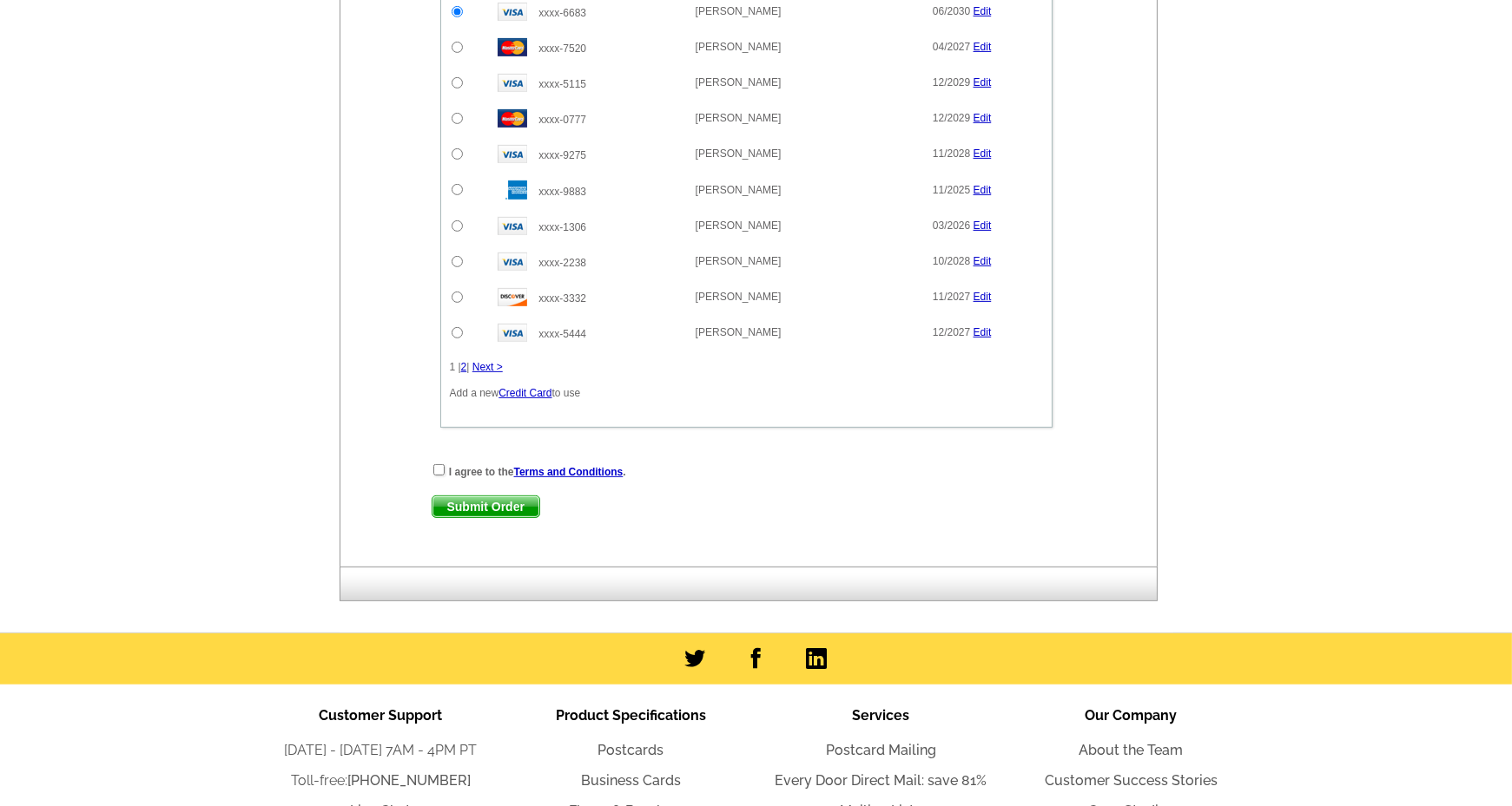
scroll to position [1129, 0]
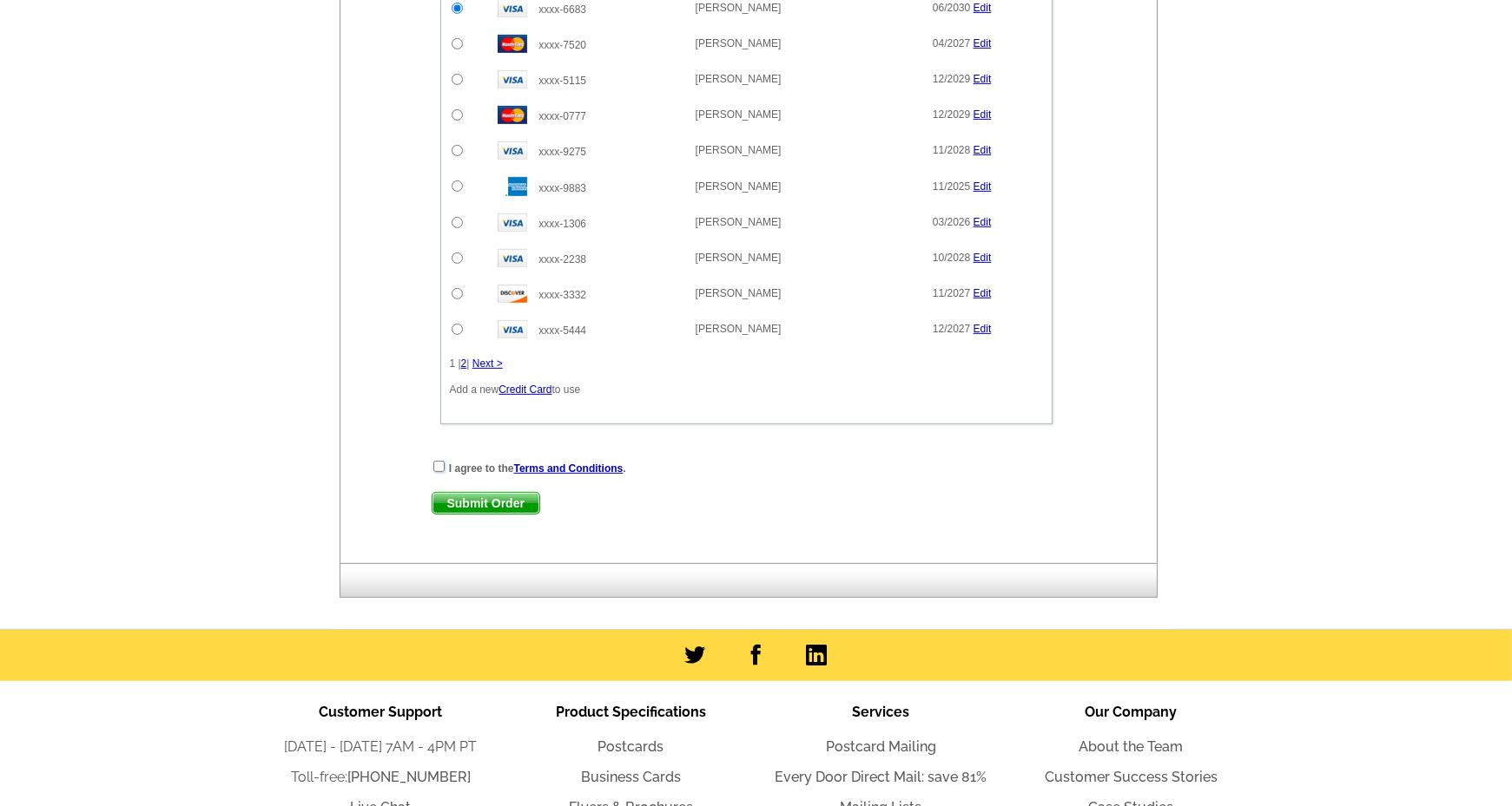
click at [438, 461] on input "checkbox" at bounding box center [438, 466] width 11 height 11
checkbox input "true"
click at [503, 493] on span "Submit Order" at bounding box center [485, 503] width 106 height 21
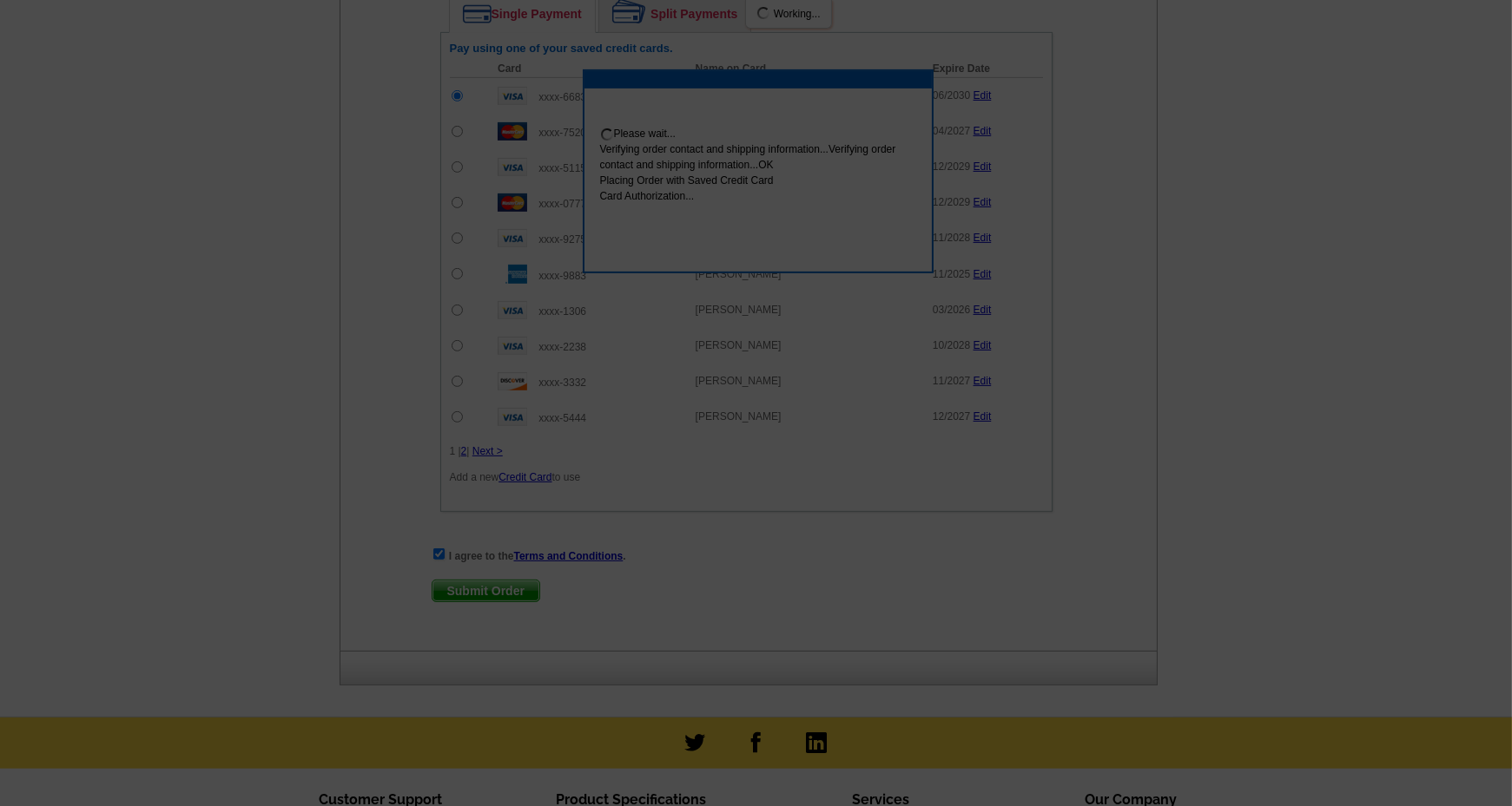
scroll to position [1216, 0]
